Goal: Information Seeking & Learning: Learn about a topic

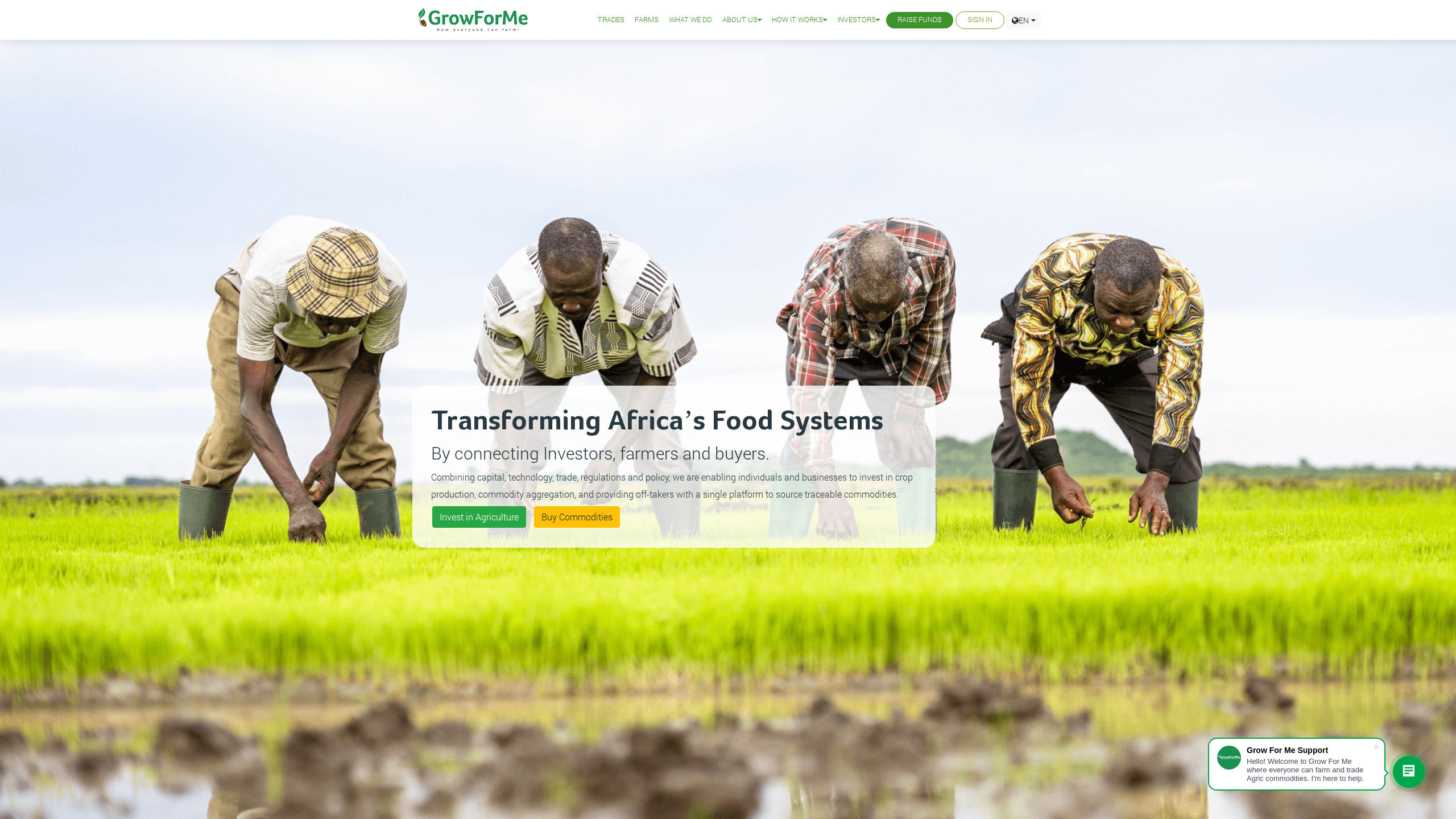
click at [641, 21] on link "Farms" at bounding box center [647, 20] width 24 height 12
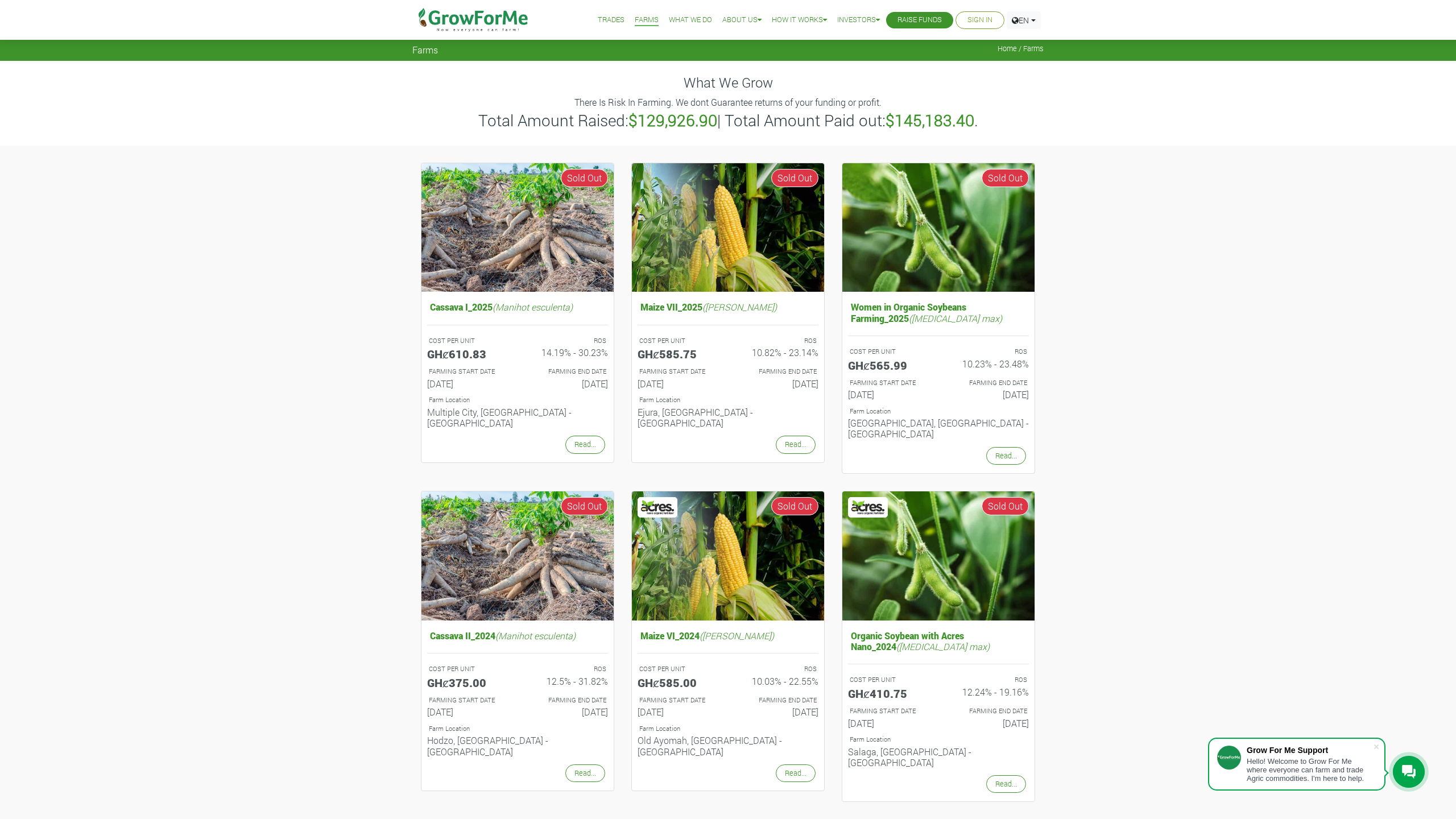
click at [611, 20] on link "Trades" at bounding box center [611, 20] width 27 height 12
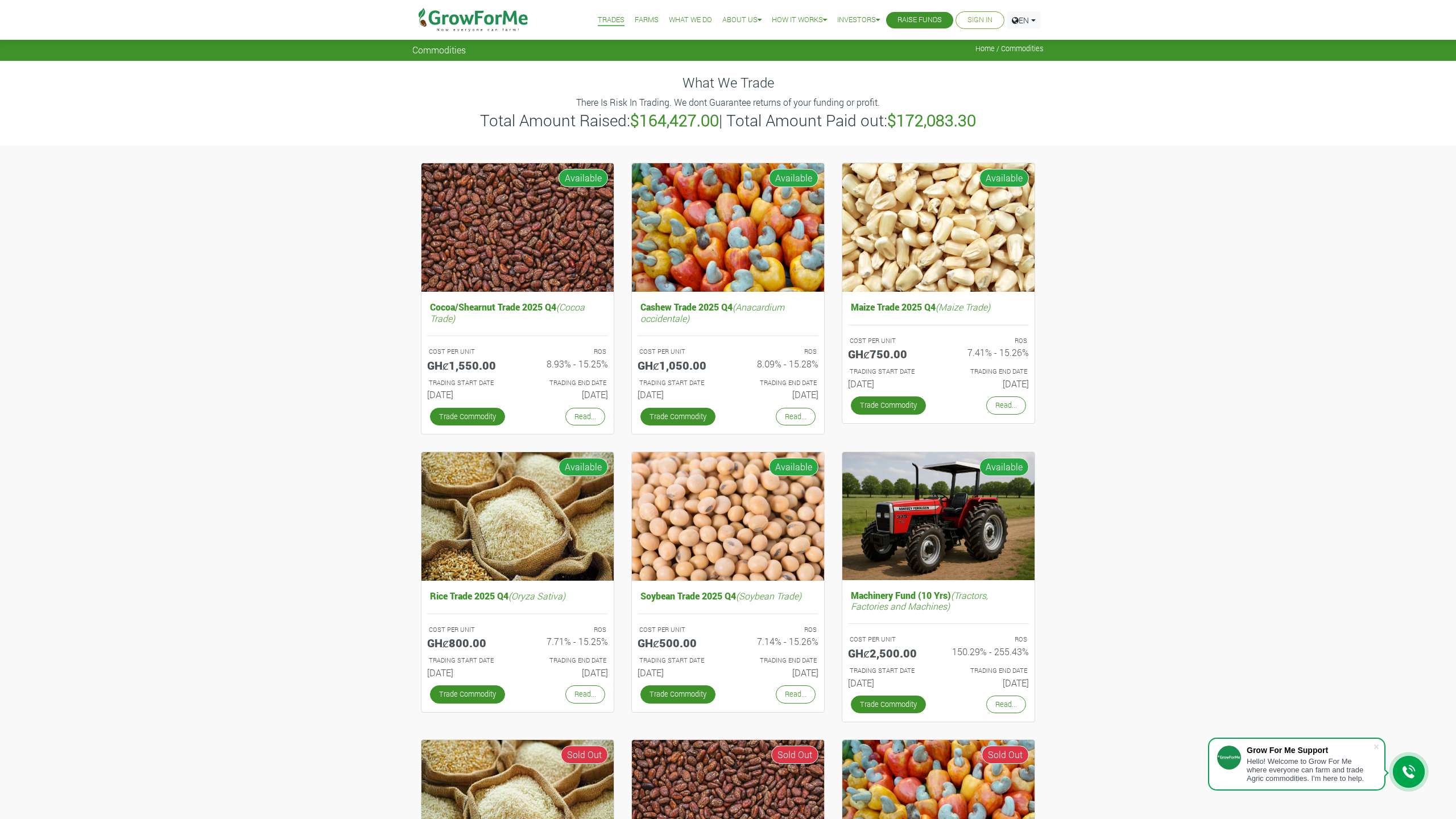
click at [637, 20] on link "Farms" at bounding box center [647, 20] width 24 height 12
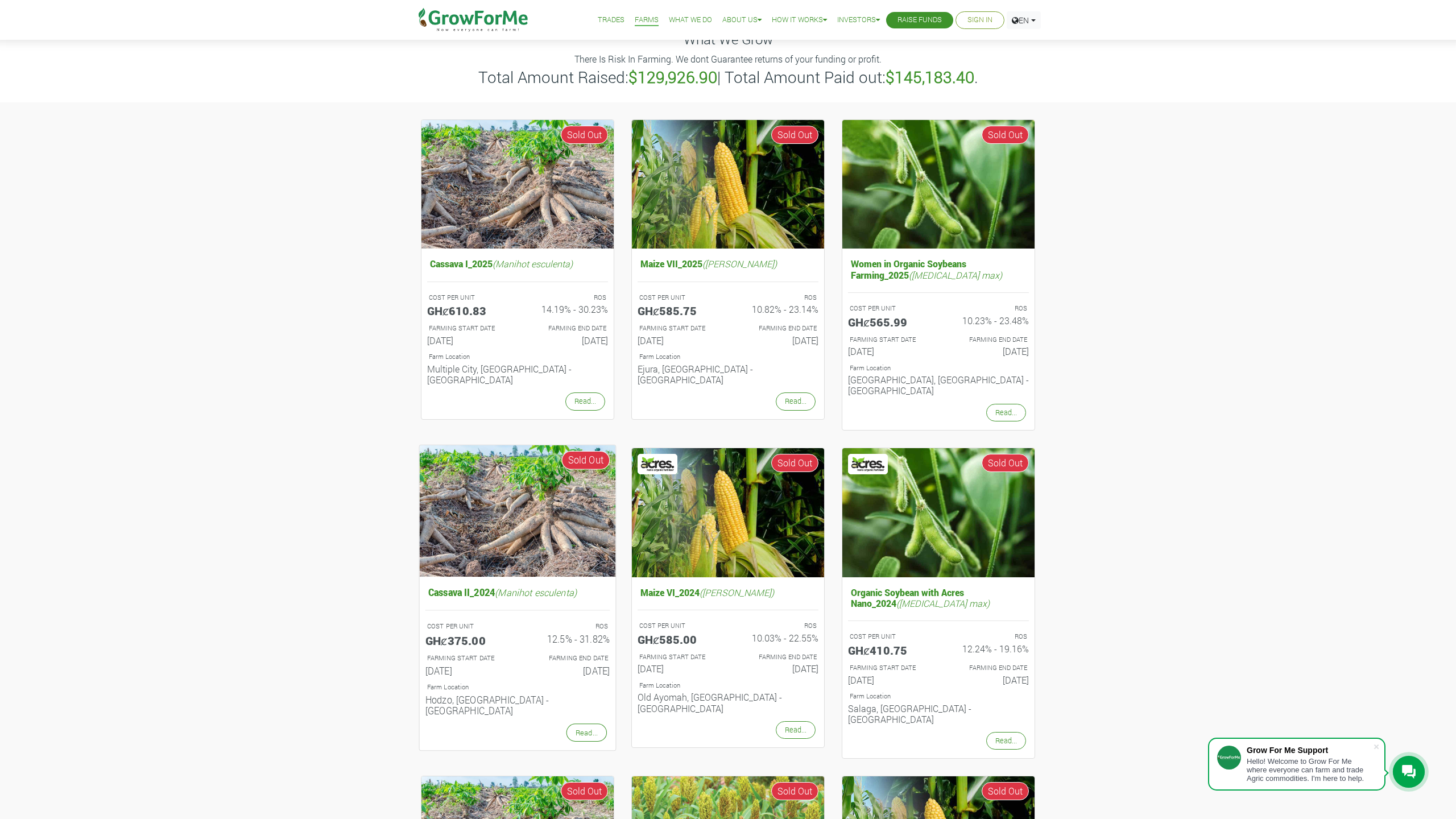
scroll to position [46, 0]
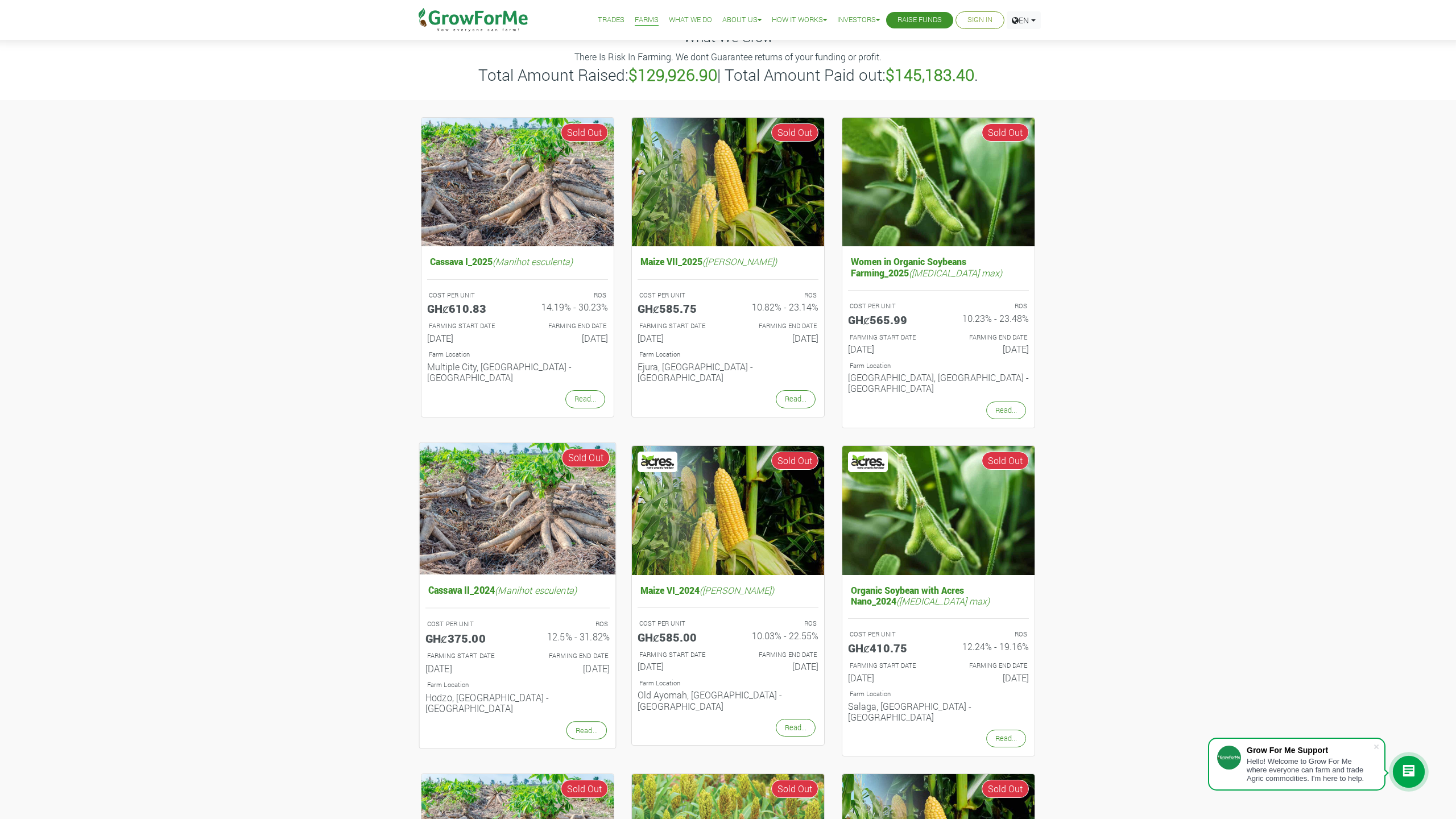
drag, startPoint x: 583, startPoint y: 626, endPoint x: 606, endPoint y: 627, distance: 23.0
click at [606, 631] on h6 "12.5% - 31.82%" at bounding box center [567, 637] width 84 height 11
click at [614, 627] on div "ROS 12.5% - 31.82%" at bounding box center [567, 634] width 100 height 32
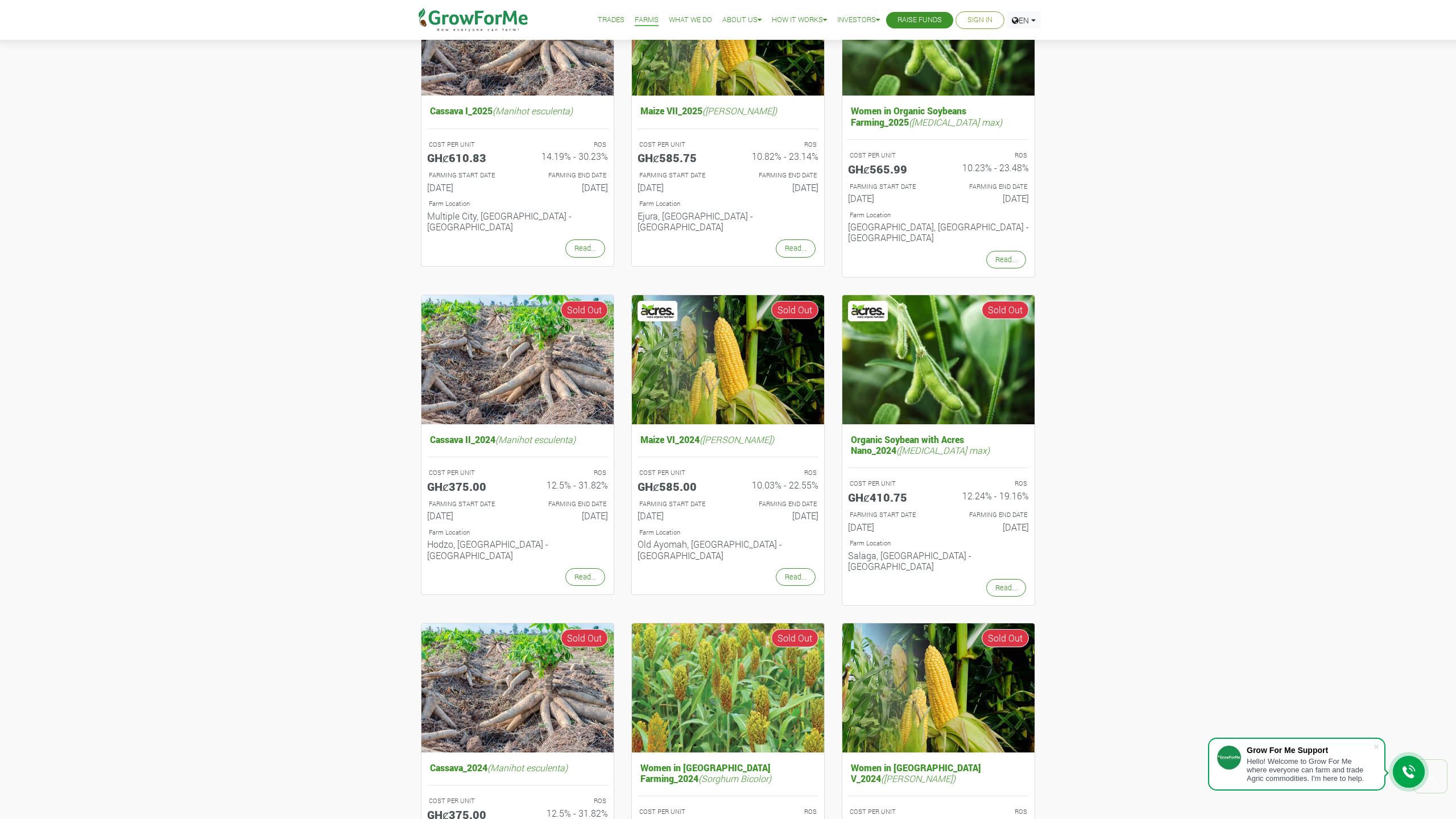
scroll to position [0, 0]
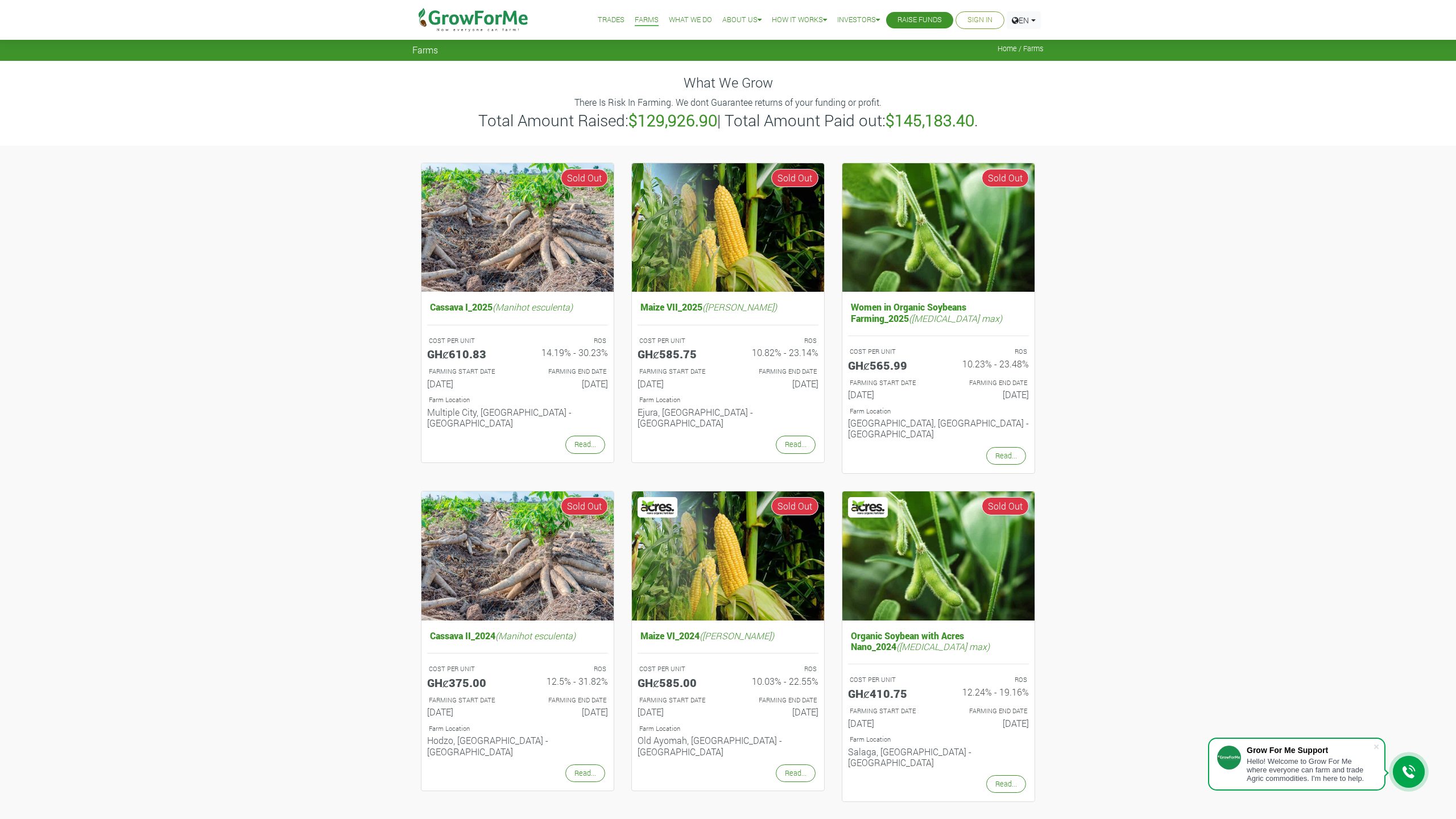
click at [608, 20] on link "Trades" at bounding box center [611, 20] width 27 height 12
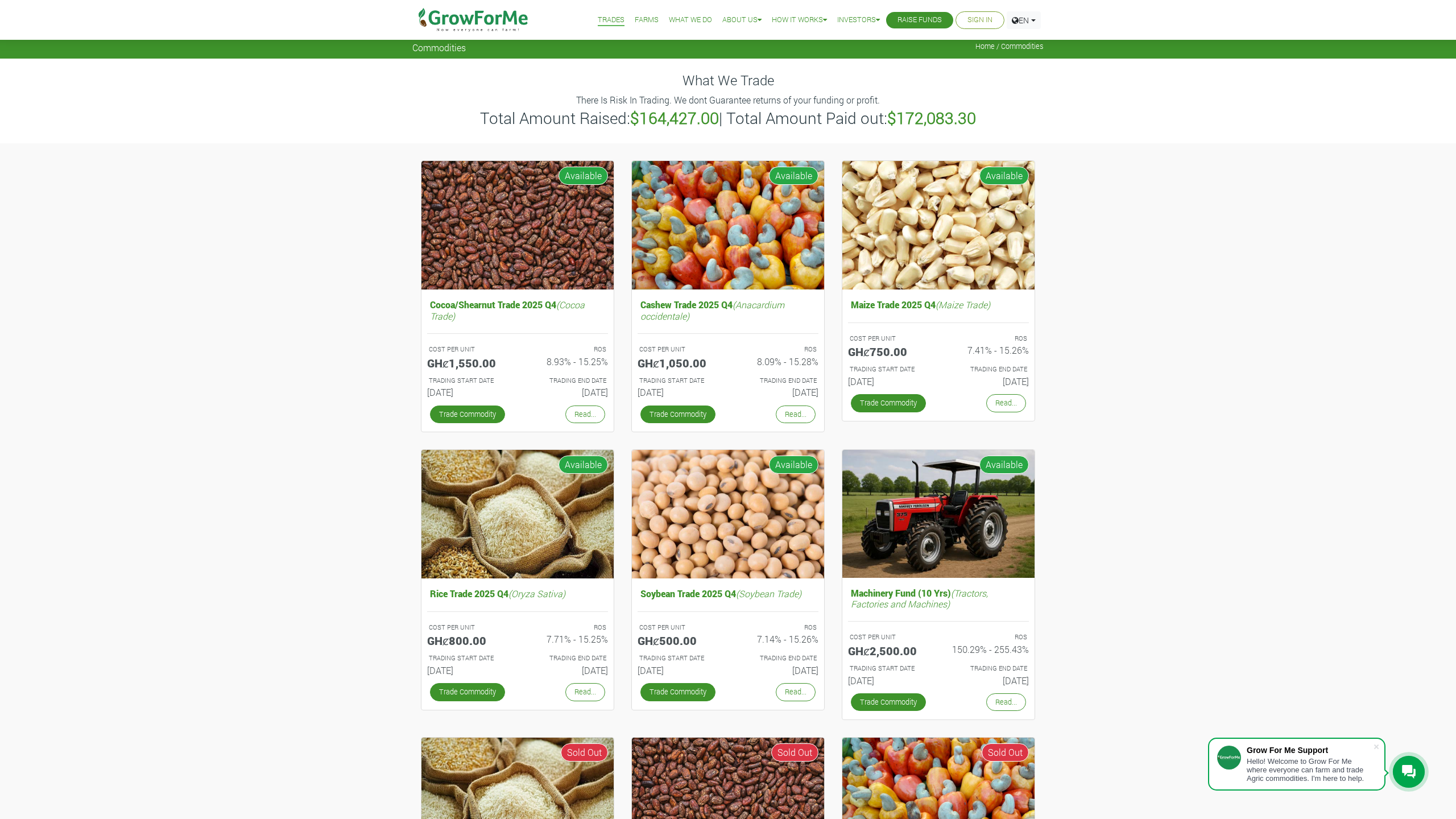
scroll to position [5, 0]
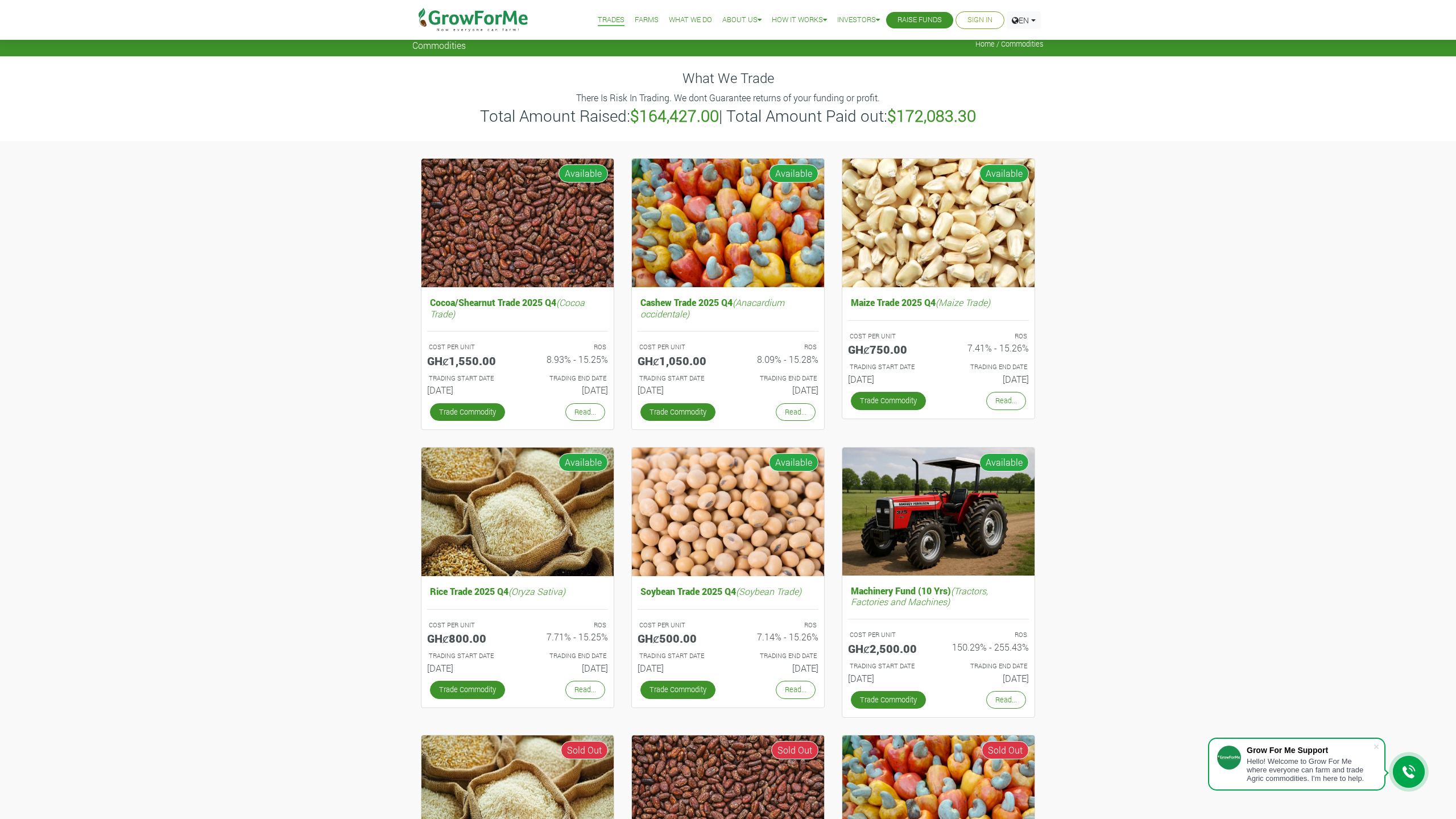
click at [832, 265] on div "Cashew Trade 2025 Q4 (Anacardium occidentale) COST PER UNIT GHȼ1,050.00 ROS 8.0…" at bounding box center [728, 297] width 210 height 278
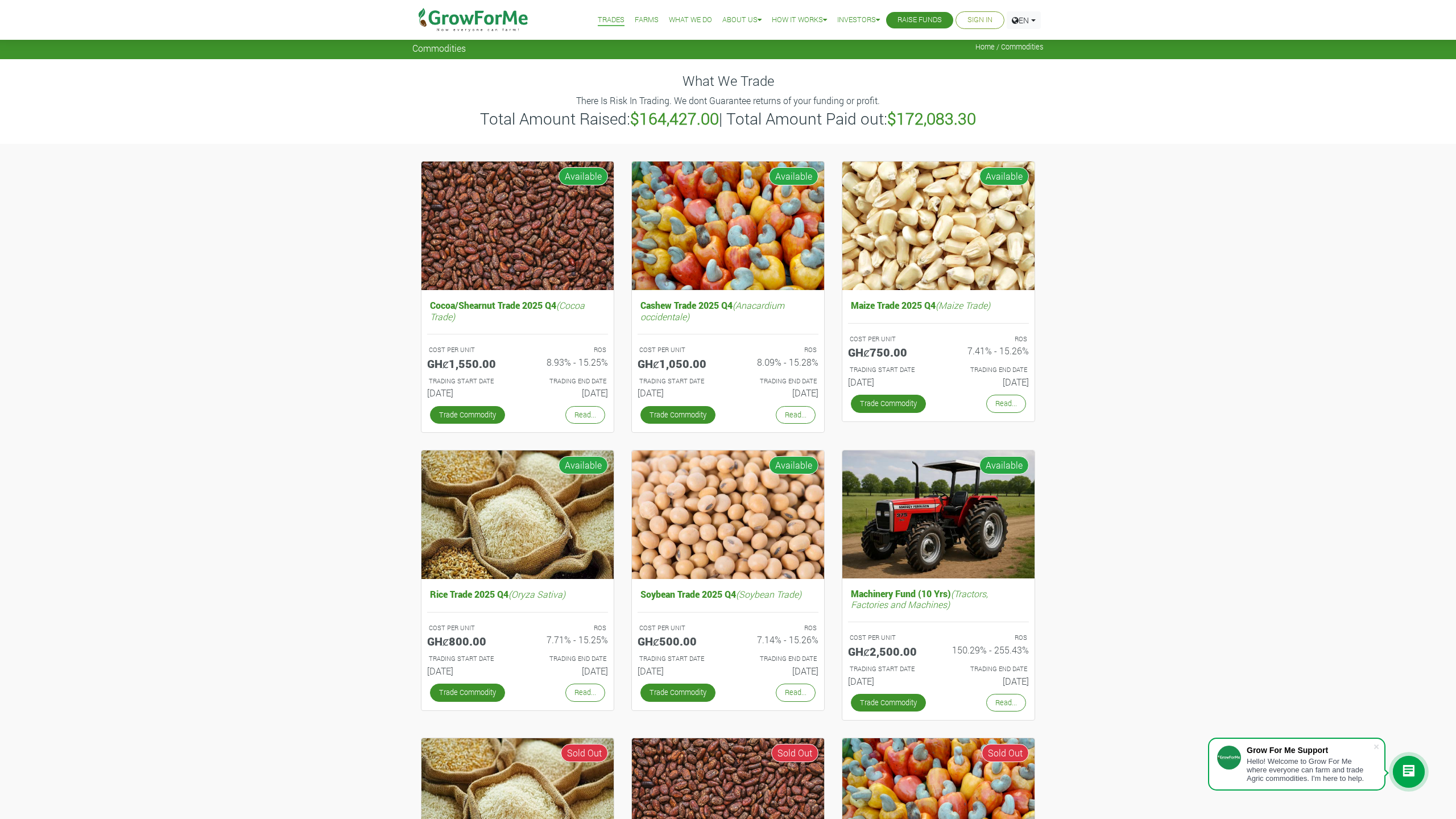
scroll to position [0, 0]
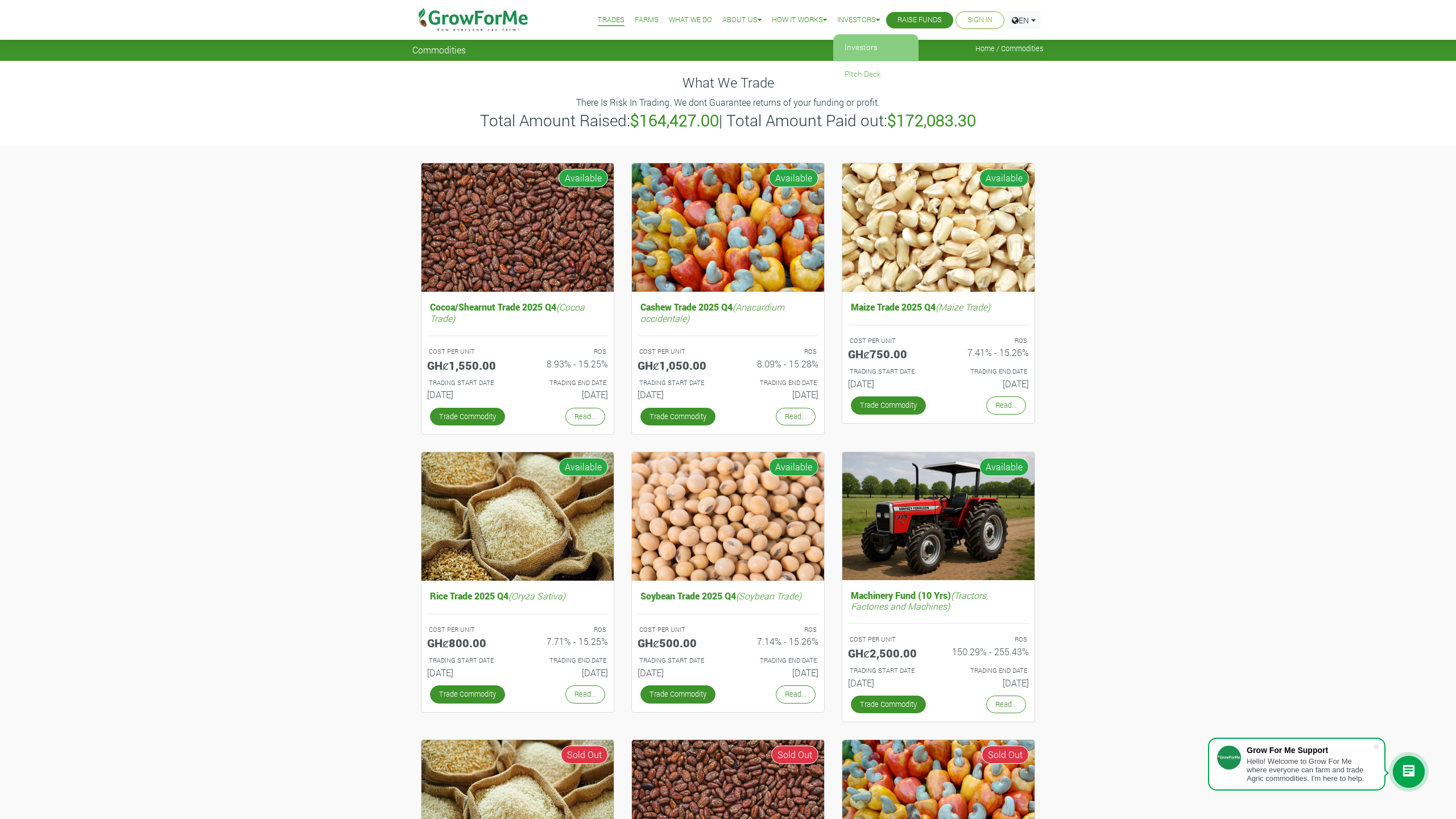
click at [858, 42] on link "Investors" at bounding box center [875, 47] width 86 height 26
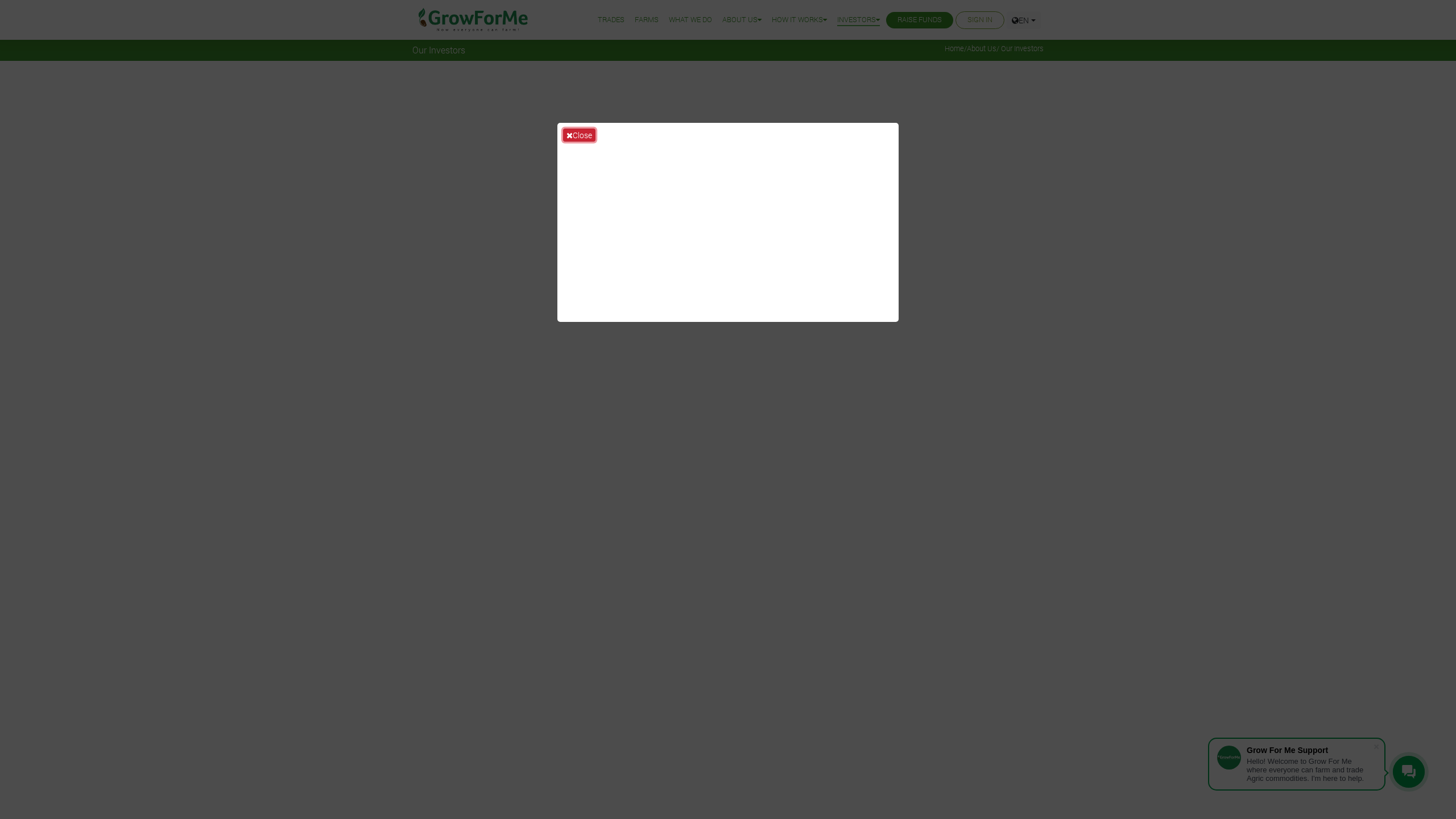
click at [578, 135] on button "Close" at bounding box center [578, 135] width 32 height 13
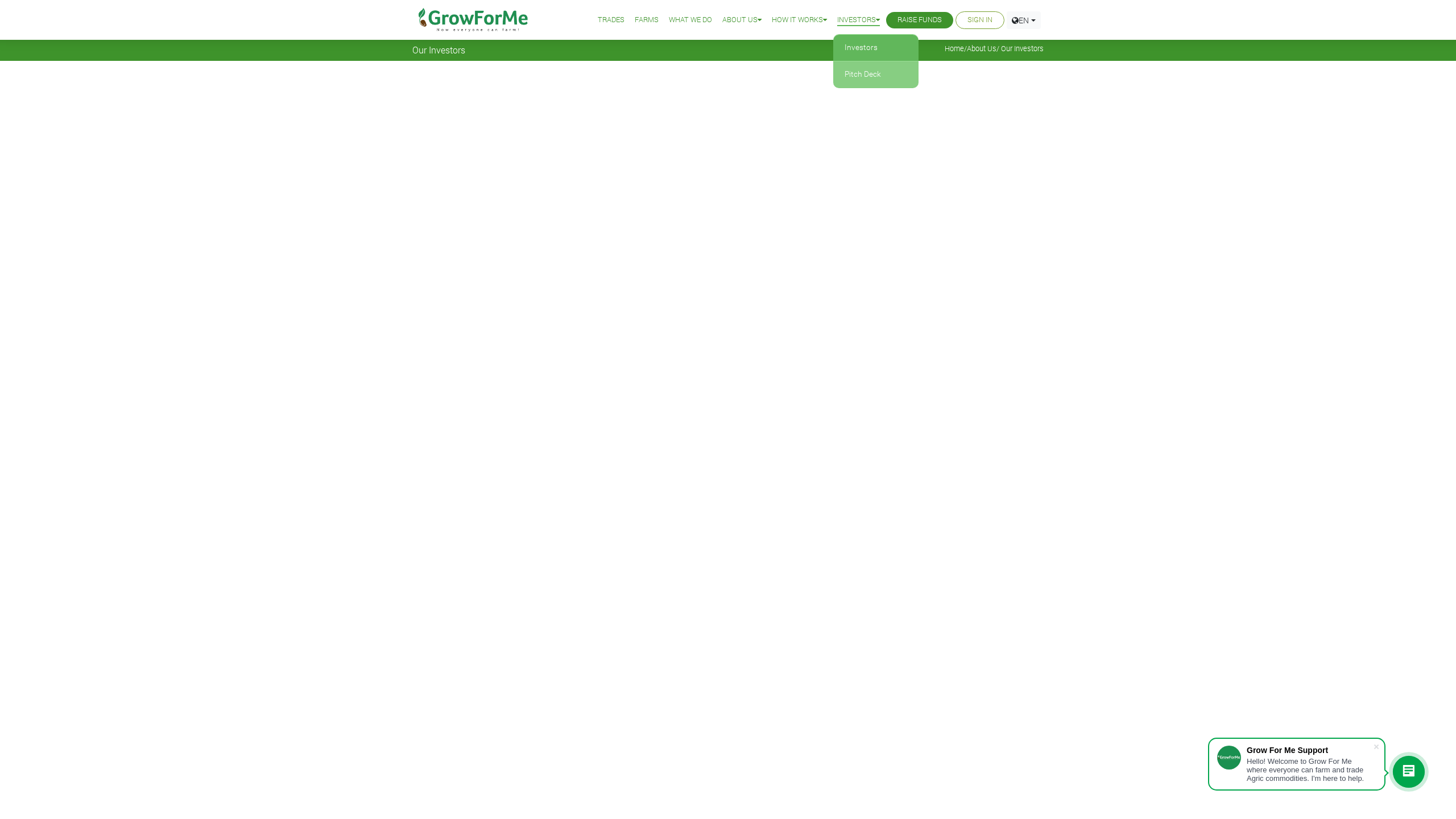
click at [854, 72] on link "Pitch Deck" at bounding box center [875, 74] width 86 height 26
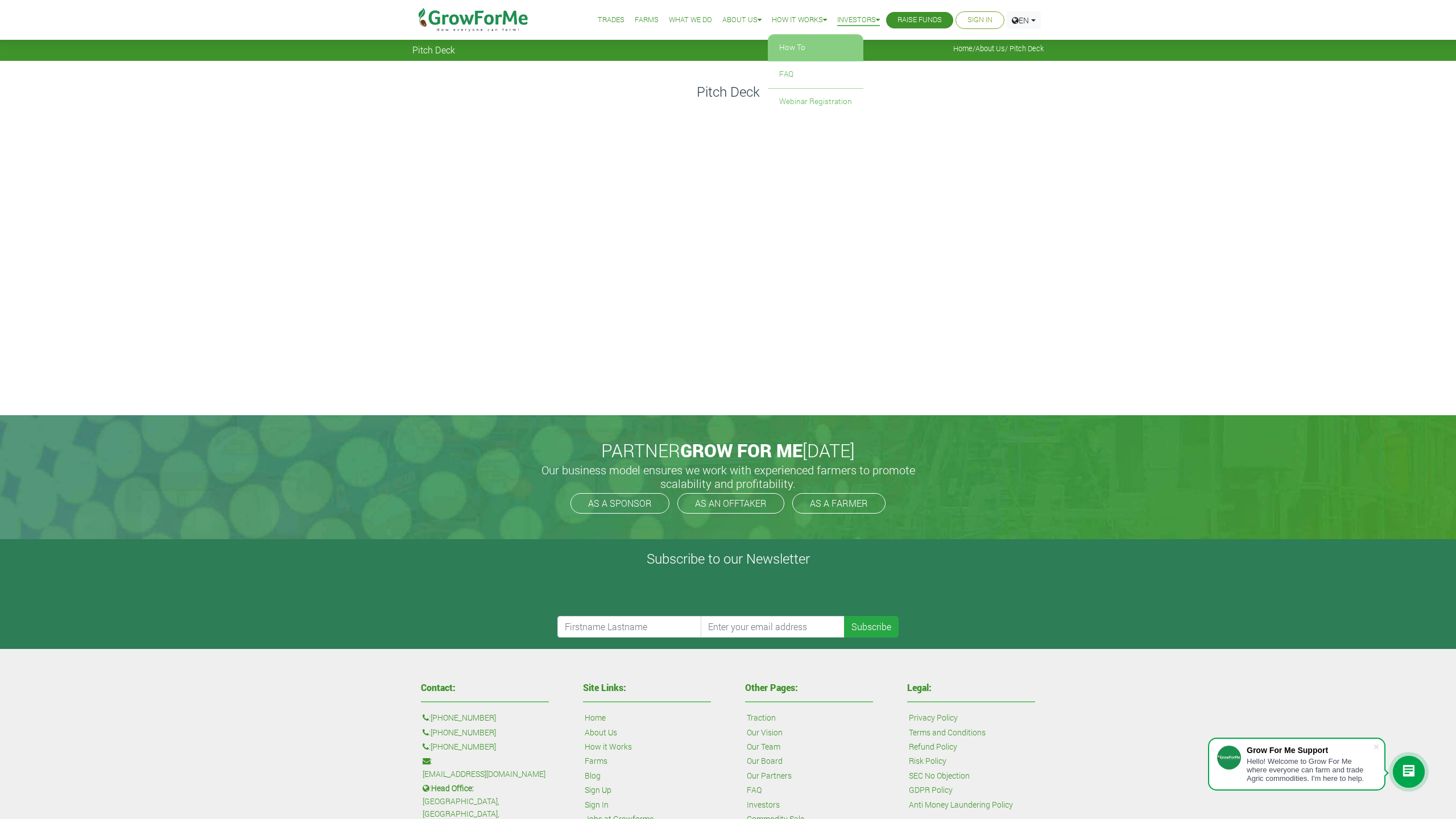
click at [805, 46] on link "How To" at bounding box center [816, 47] width 96 height 26
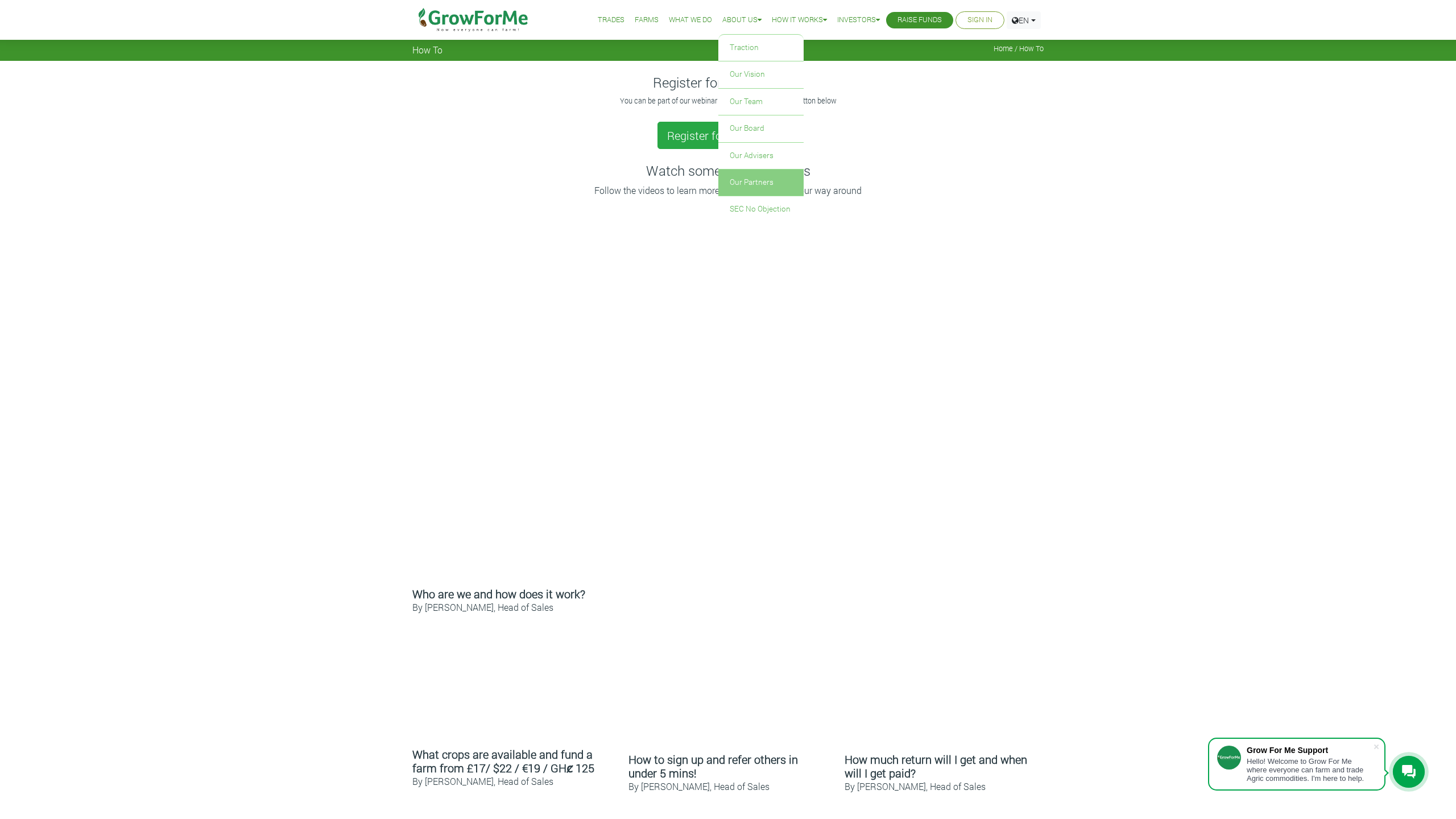
click at [735, 184] on link "Our Partners" at bounding box center [761, 182] width 86 height 26
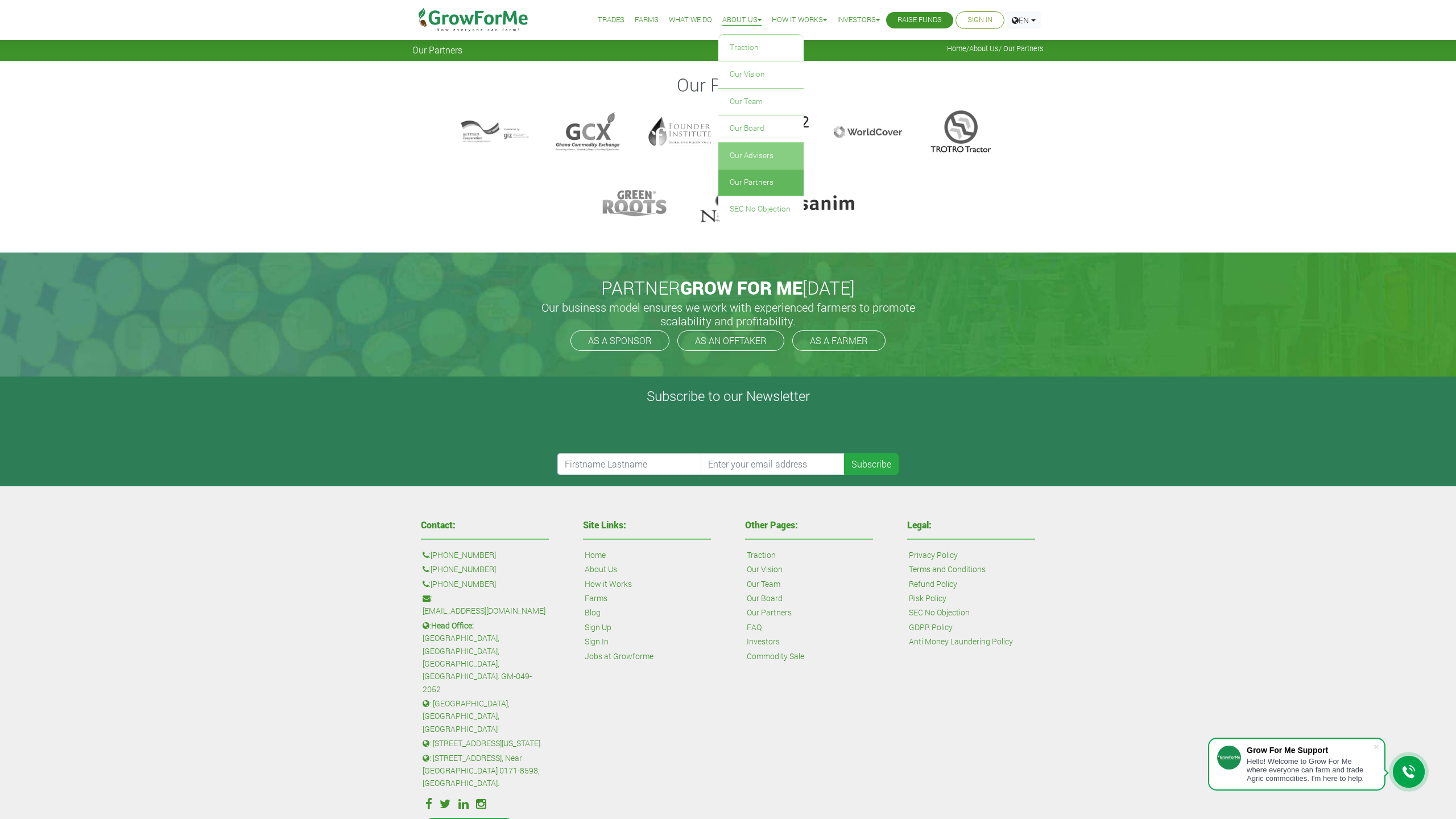
click at [749, 155] on link "Our Advisers" at bounding box center [761, 155] width 86 height 26
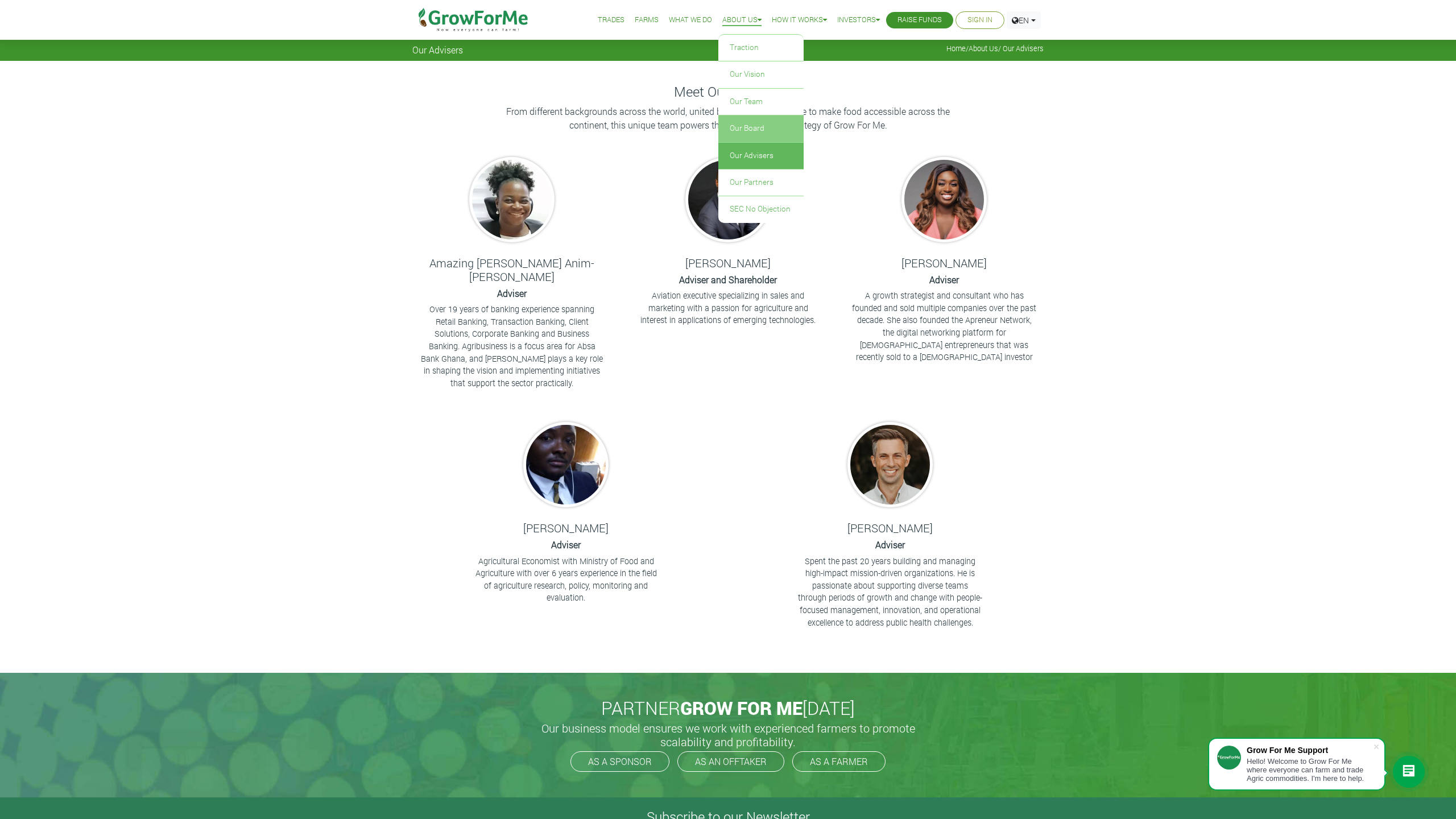
click at [759, 123] on link "Our Board" at bounding box center [761, 128] width 86 height 26
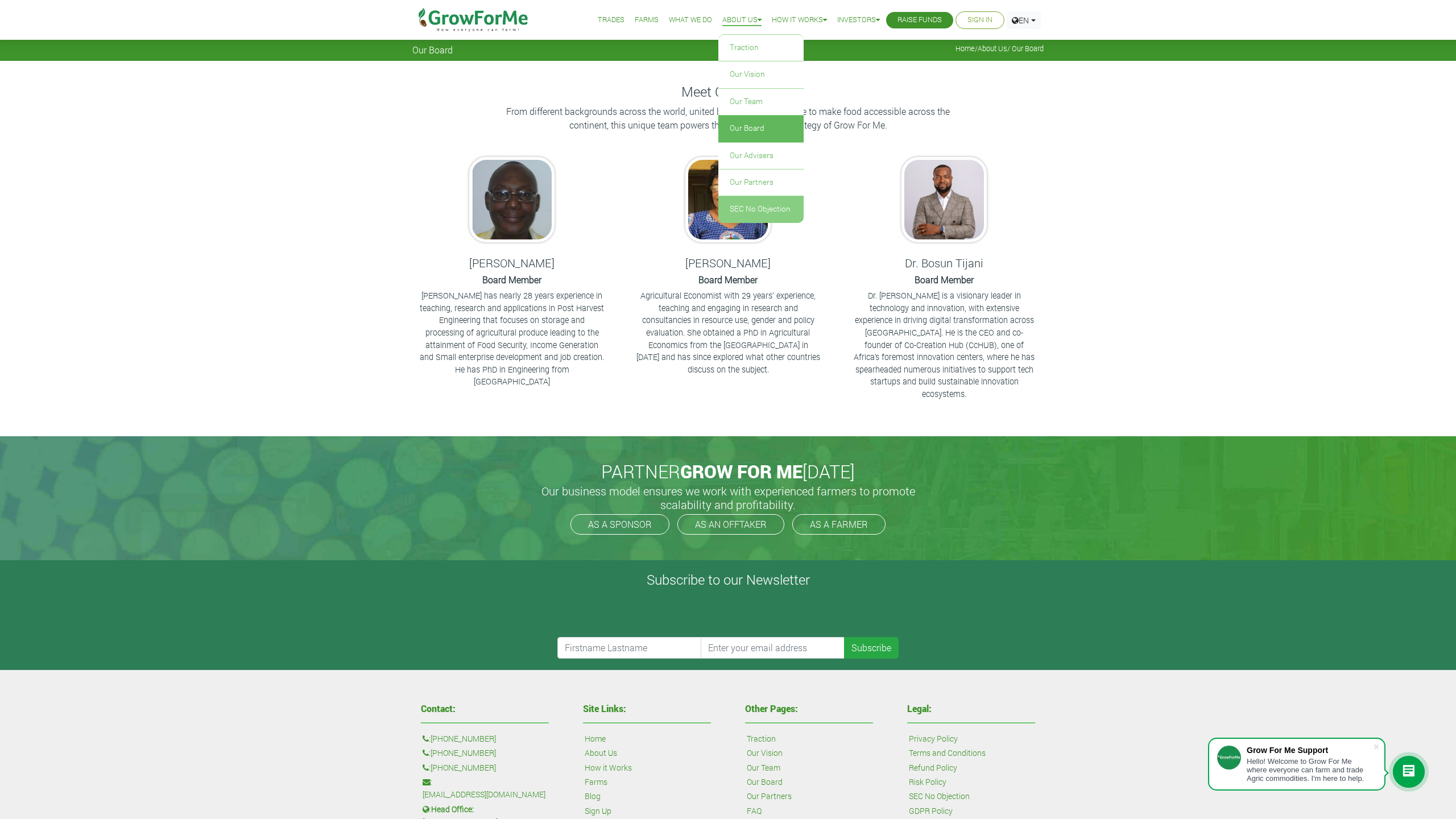
click at [757, 204] on link "SEC No Objection" at bounding box center [761, 209] width 86 height 26
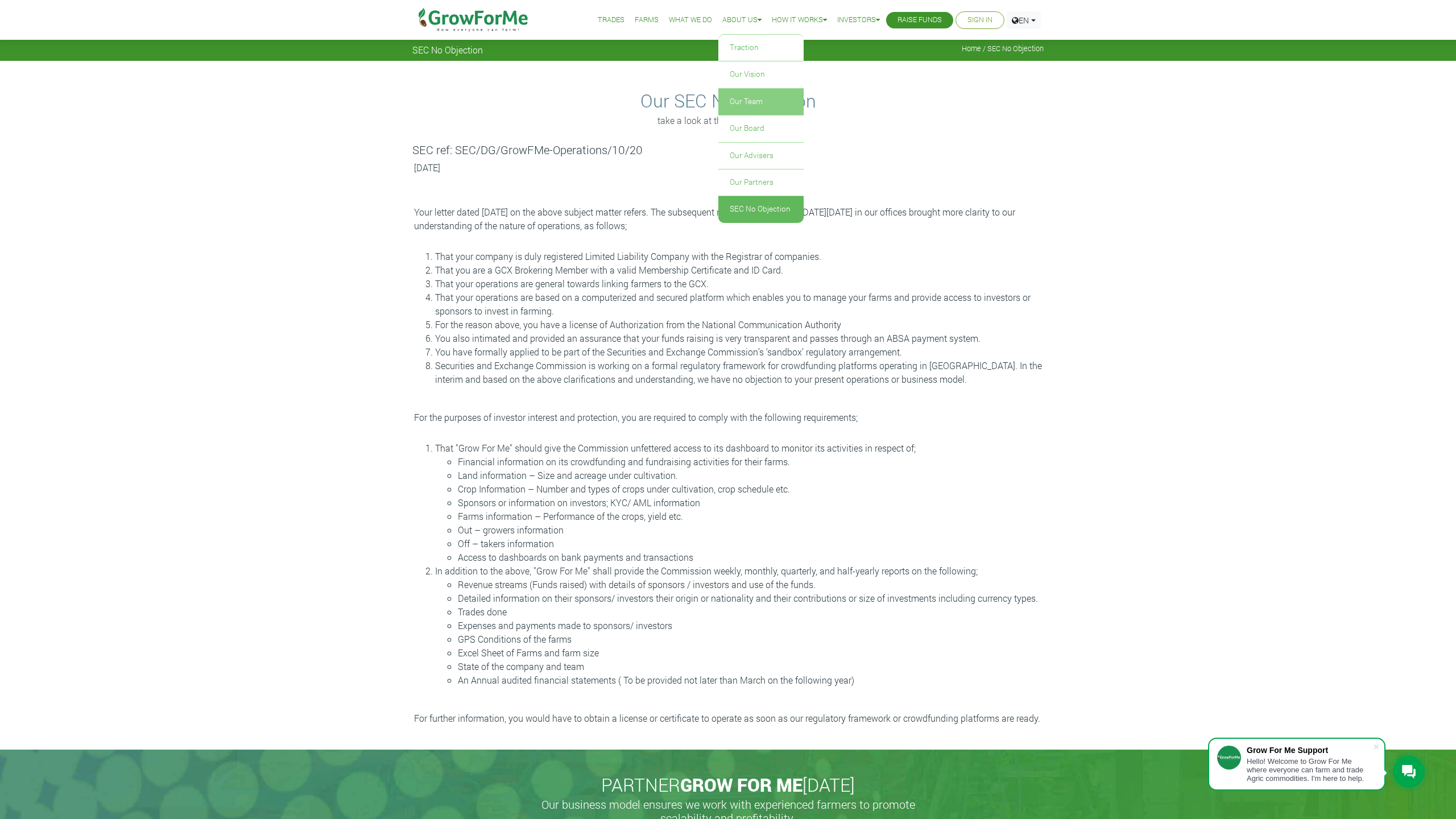
click at [752, 96] on link "Our Team" at bounding box center [761, 101] width 86 height 26
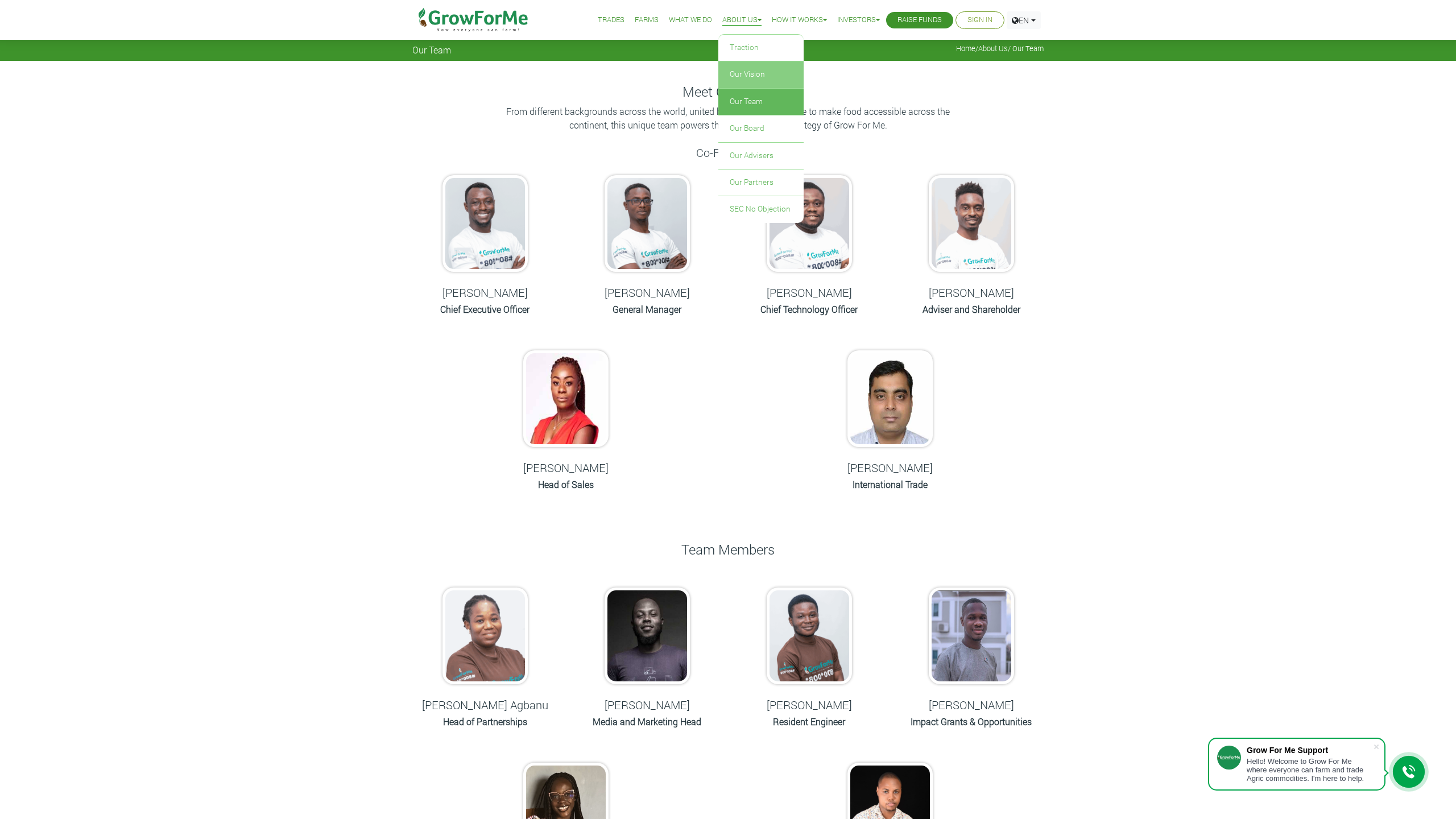
click at [752, 66] on link "Our Vision" at bounding box center [761, 74] width 86 height 26
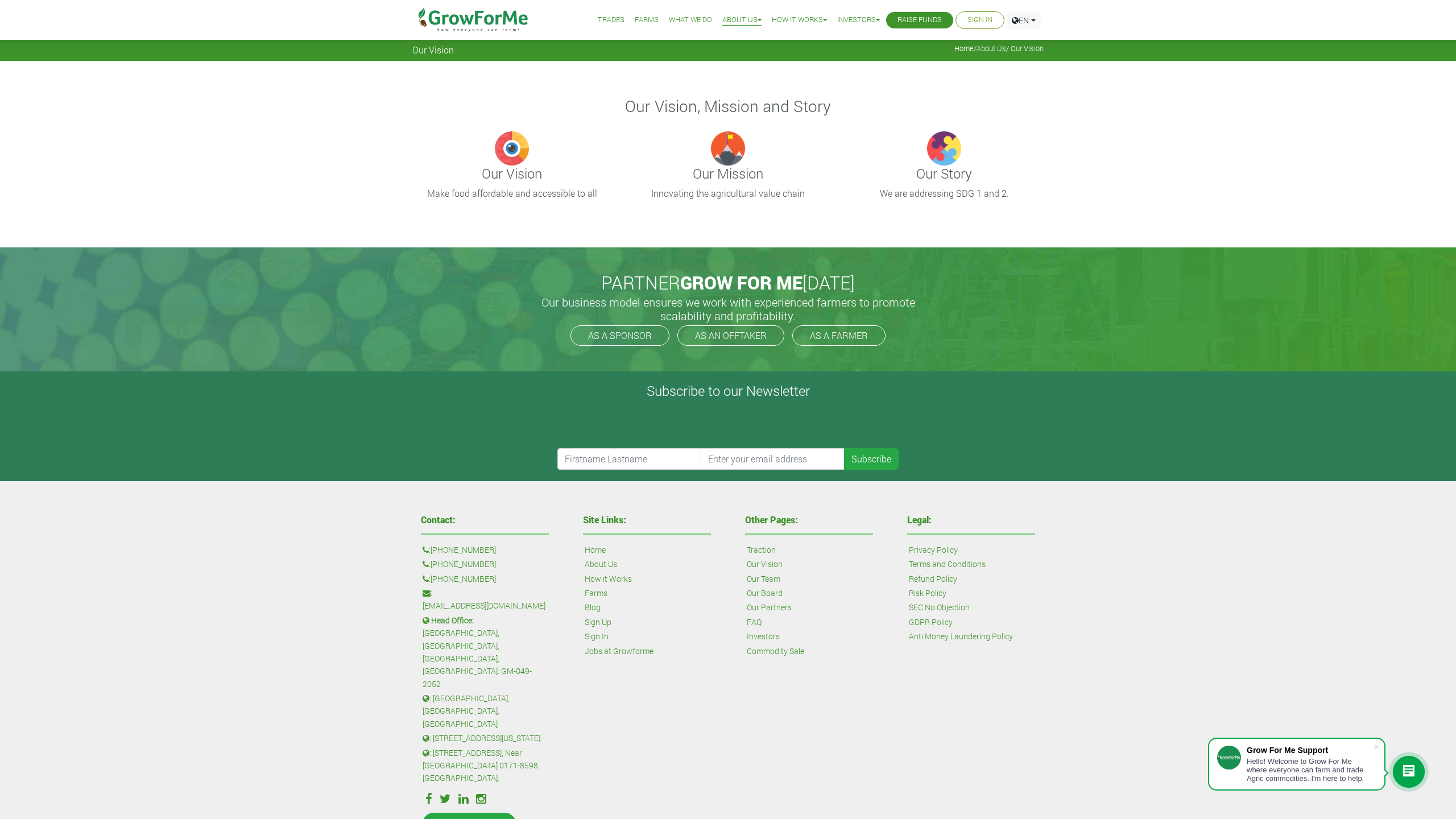
scroll to position [38, 0]
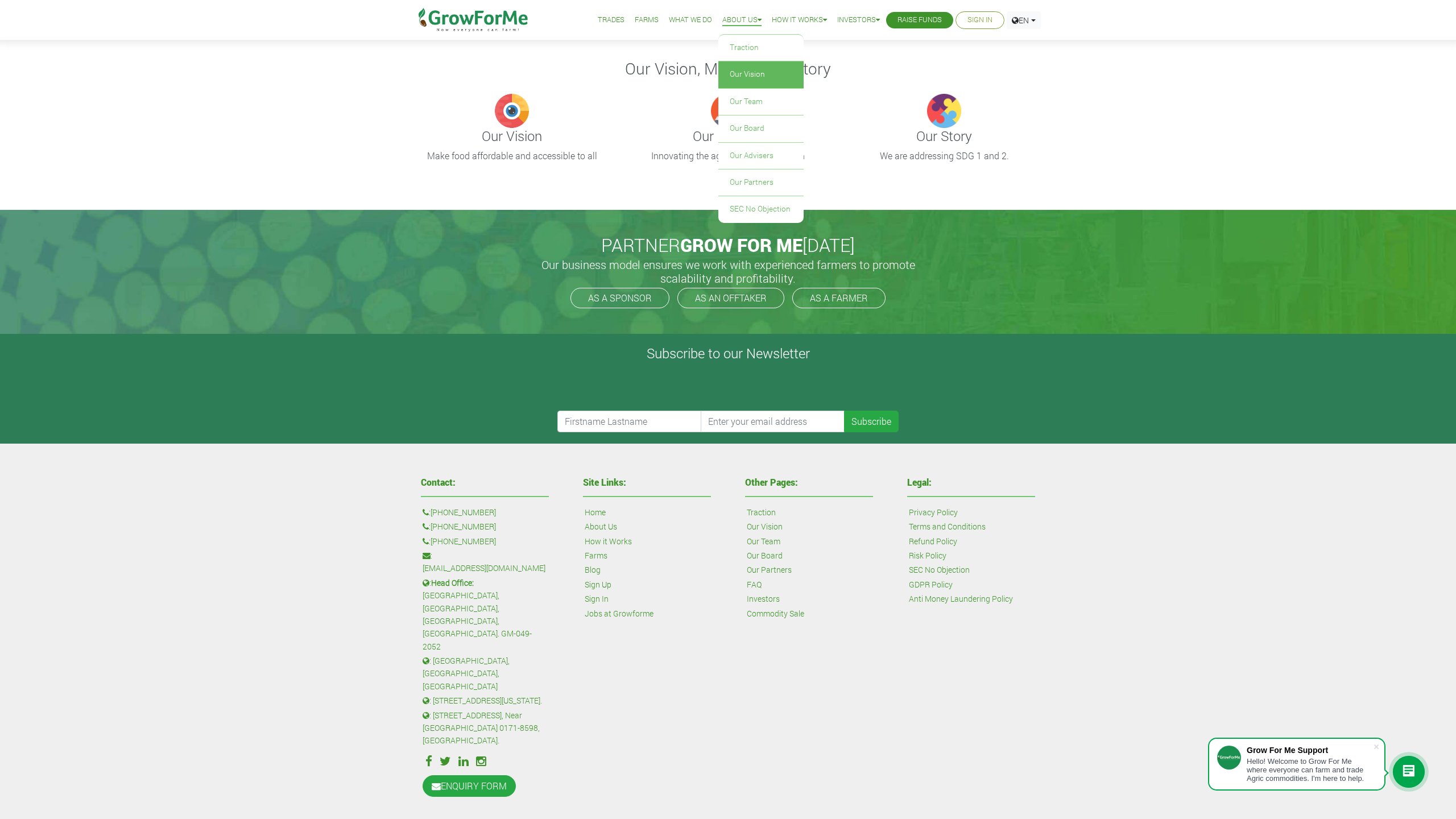
click at [737, 21] on link "About Us" at bounding box center [742, 20] width 39 height 12
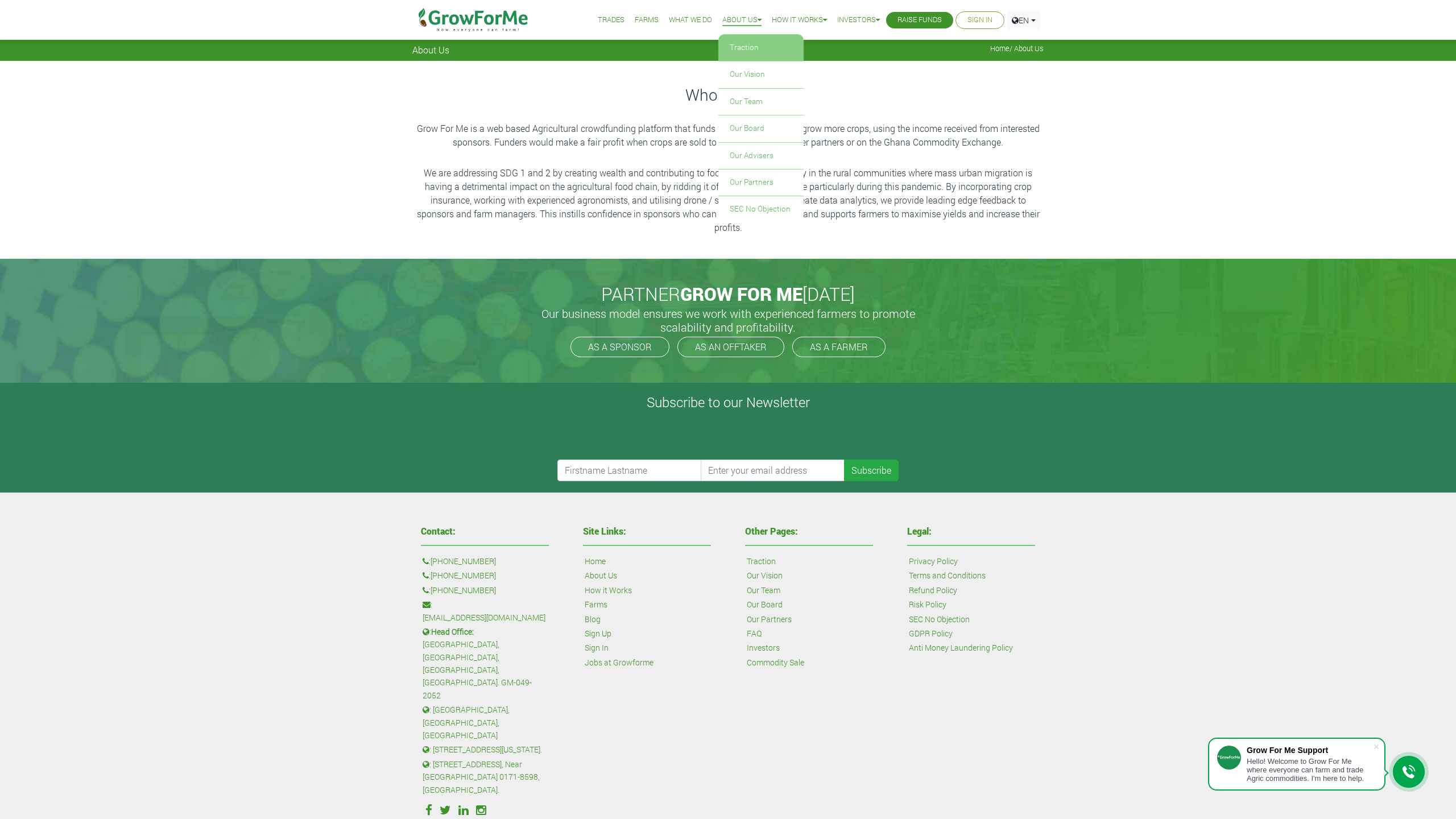
click at [745, 42] on link "Traction" at bounding box center [761, 47] width 86 height 26
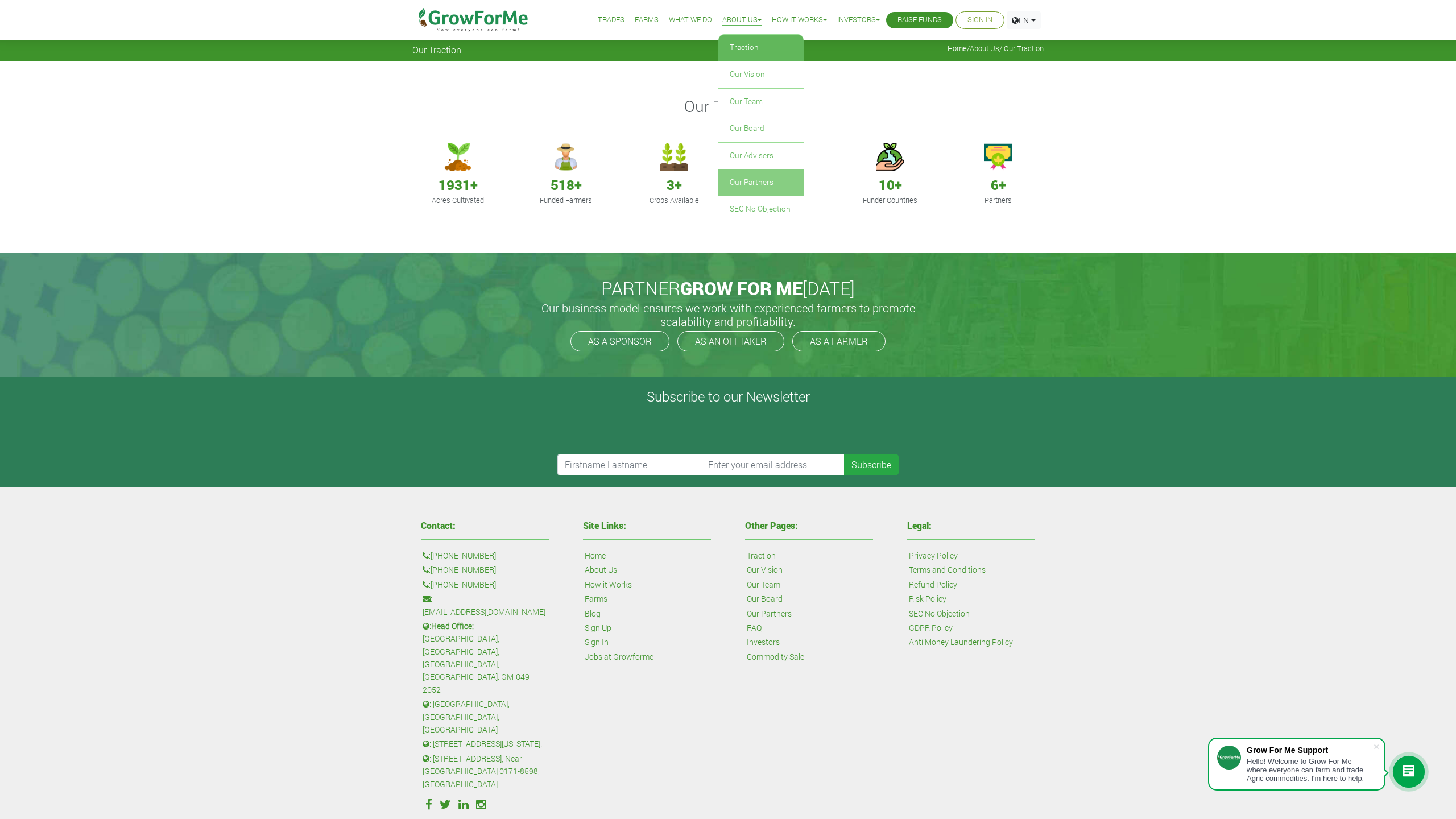
click at [755, 185] on link "Our Partners" at bounding box center [761, 182] width 86 height 26
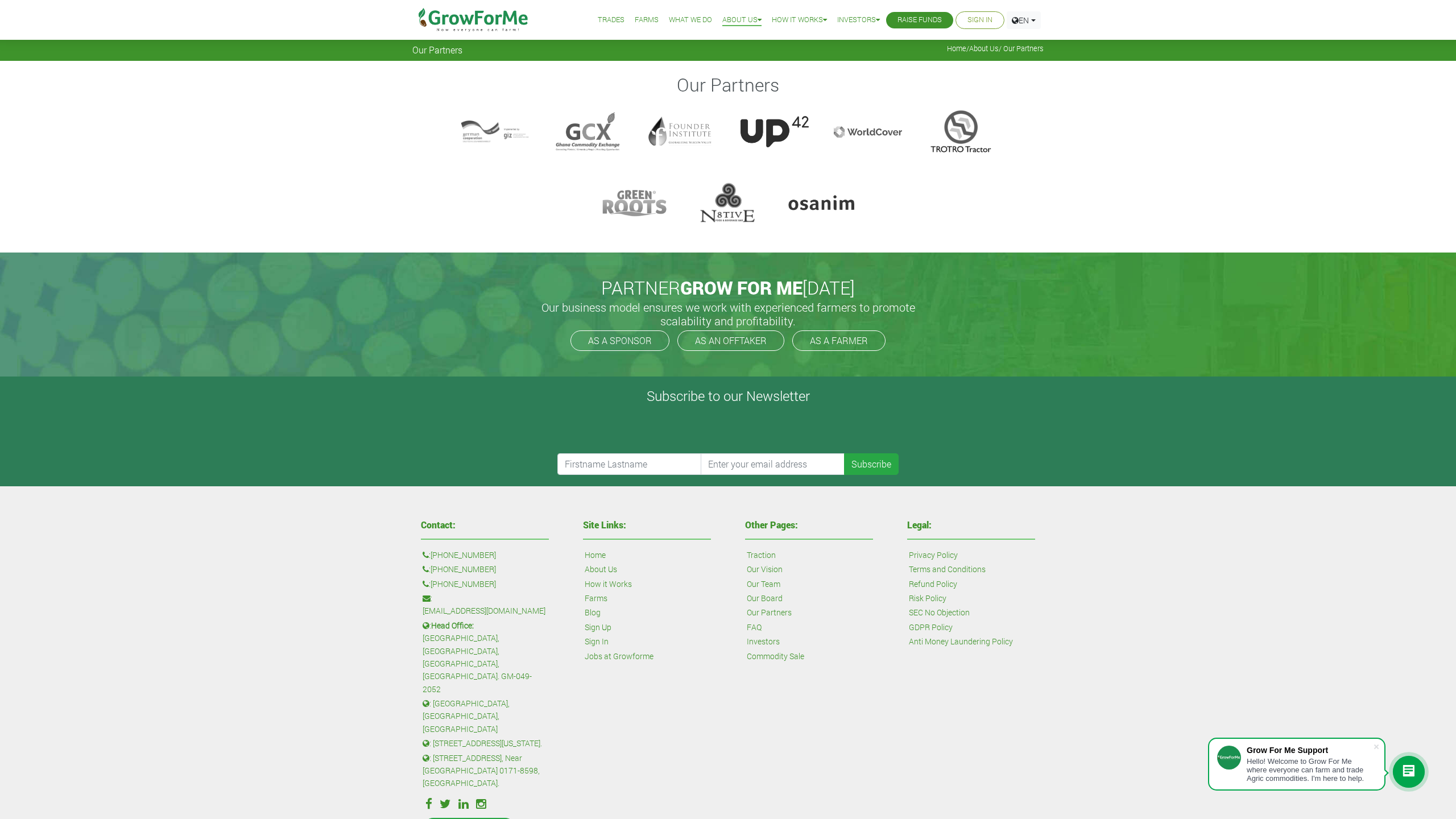
click at [684, 18] on link "What We Do" at bounding box center [690, 20] width 43 height 12
click at [670, 20] on link "What We Do" at bounding box center [690, 20] width 43 height 12
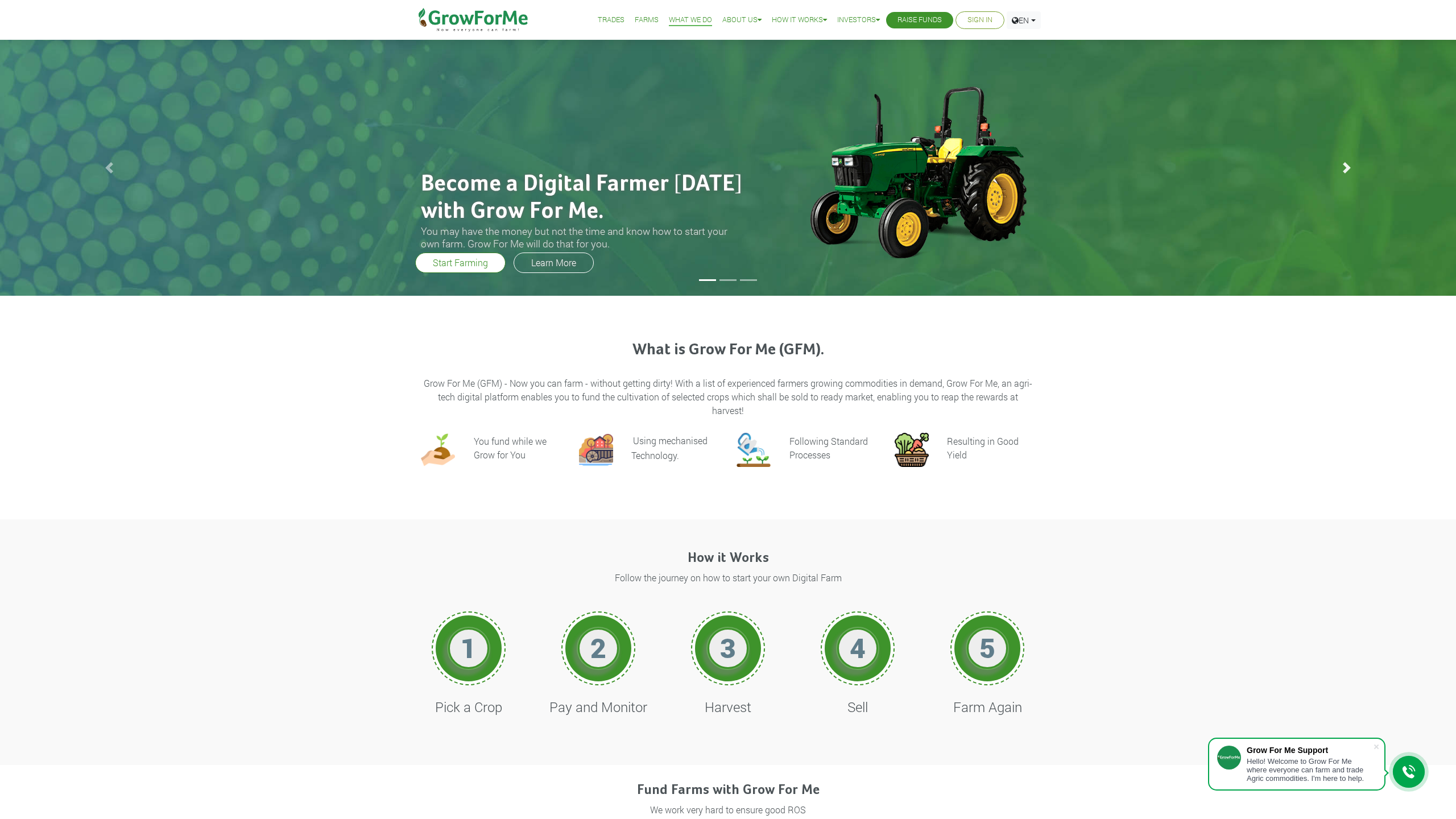
click at [1352, 165] on span at bounding box center [1346, 167] width 11 height 11
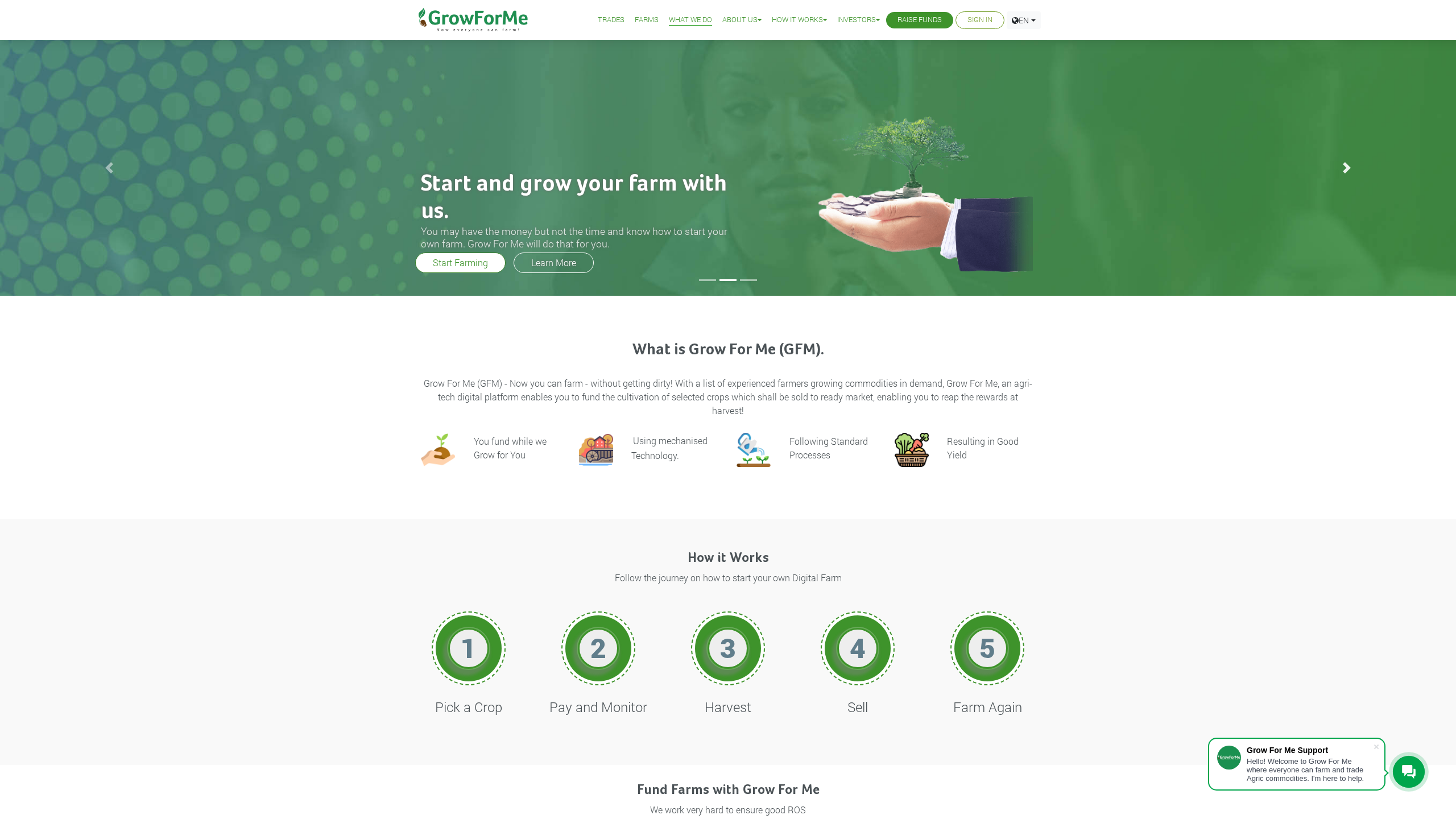
click at [1351, 167] on span at bounding box center [1346, 167] width 11 height 11
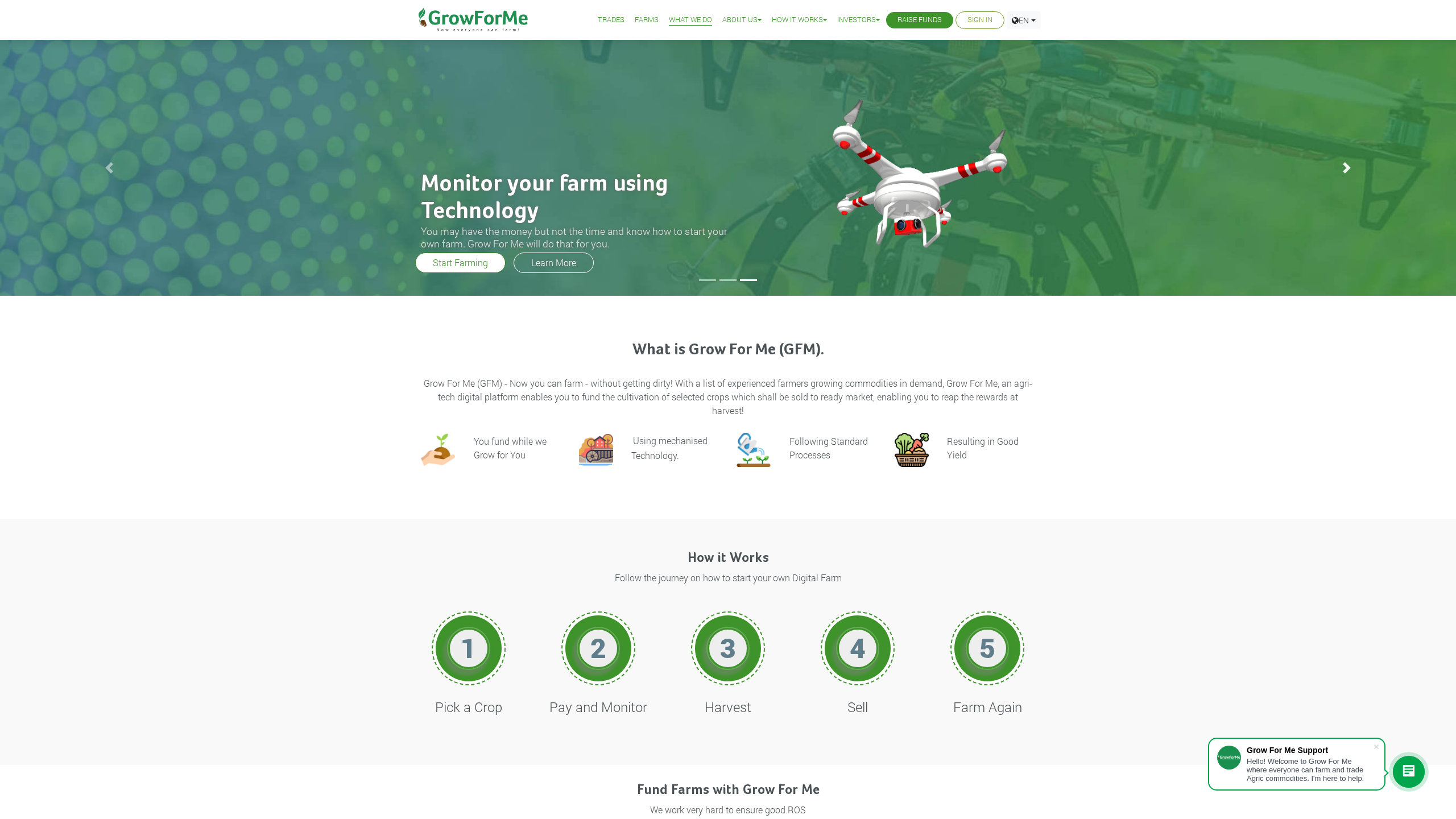
click at [1349, 170] on span at bounding box center [1346, 167] width 11 height 11
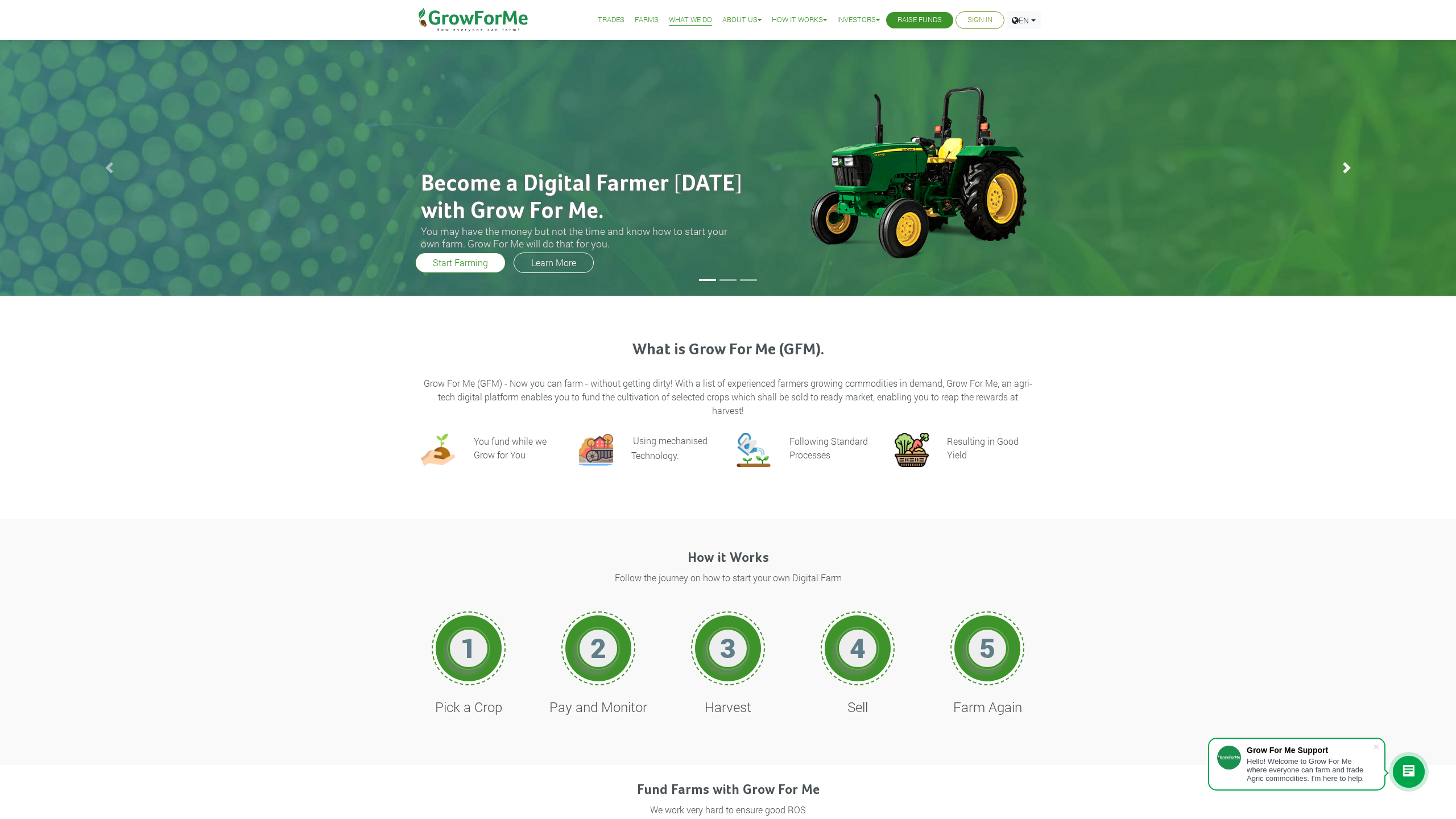
click at [1349, 168] on span at bounding box center [1346, 167] width 11 height 11
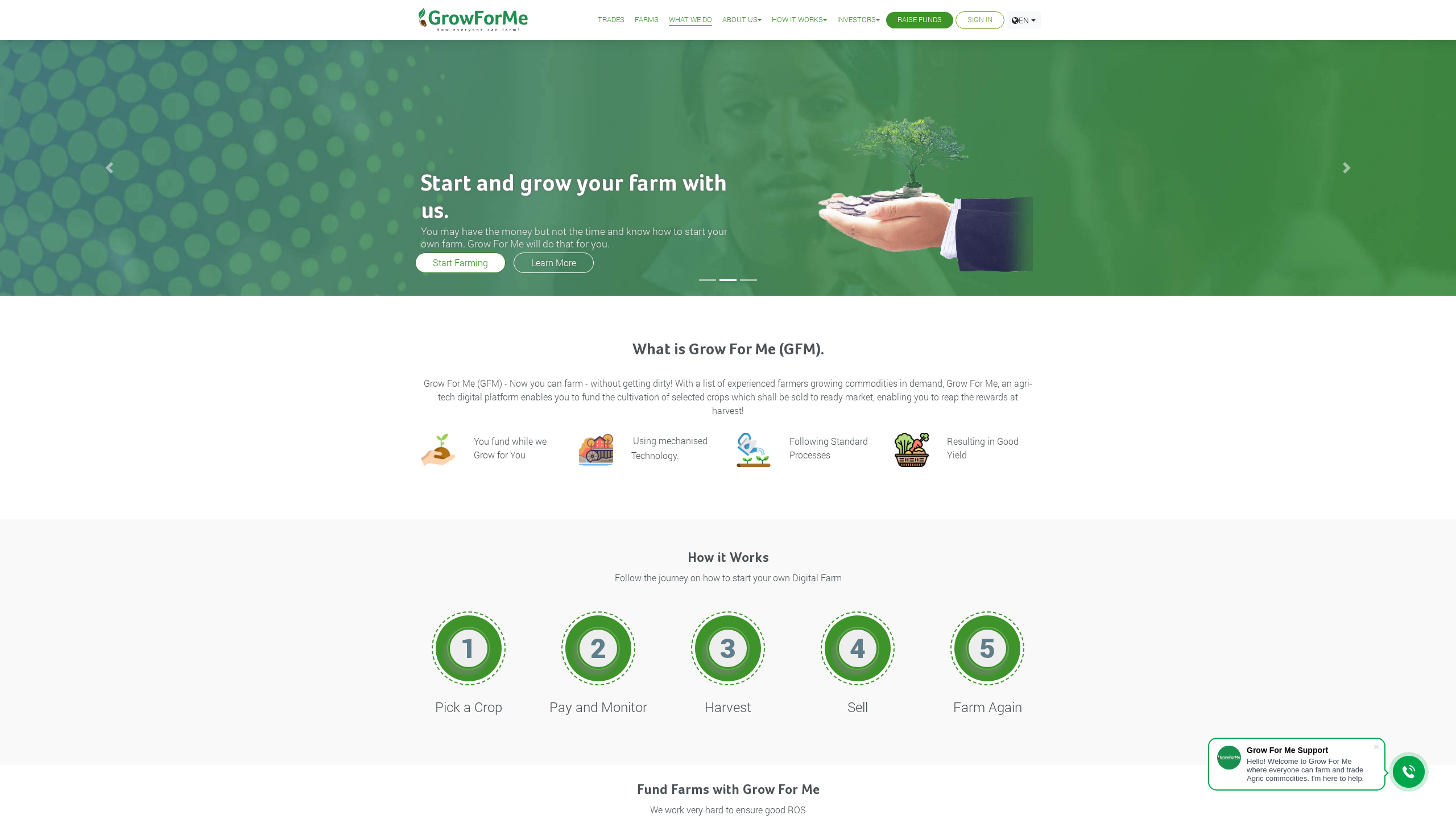
click at [639, 17] on link "Farms" at bounding box center [647, 20] width 24 height 12
